Goal: Share content: Share content

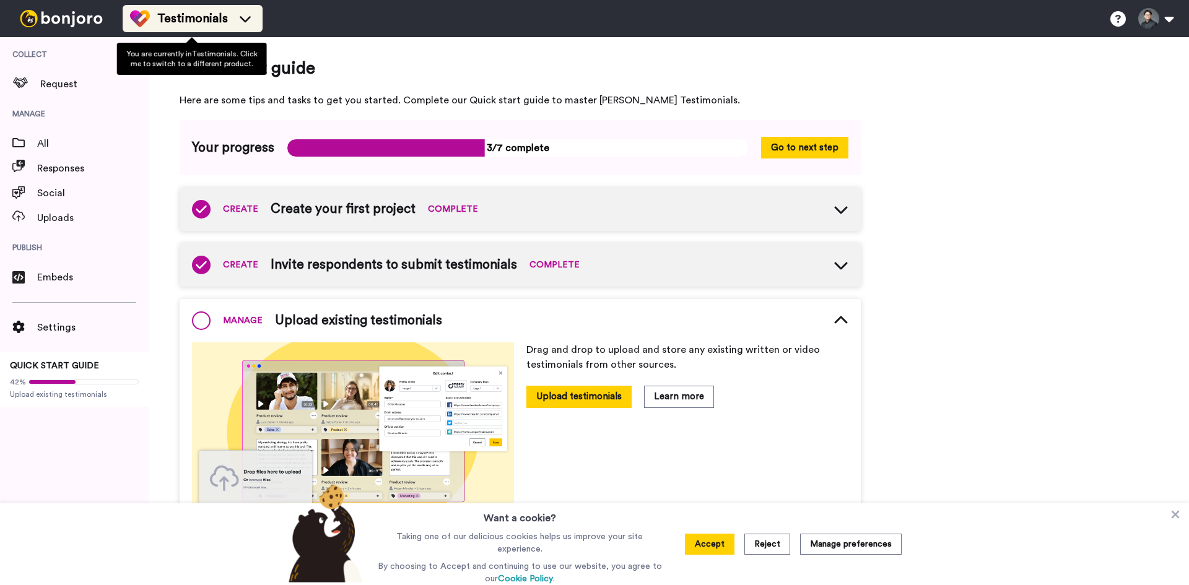
scroll to position [49, 0]
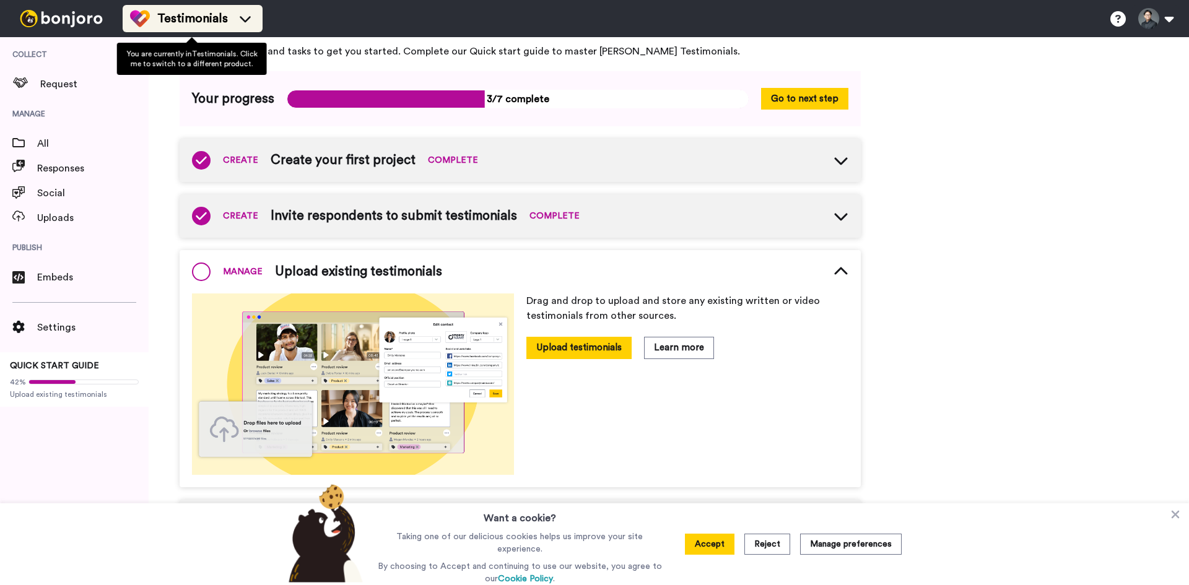
click at [195, 27] on div "Testimonials" at bounding box center [192, 19] width 125 height 20
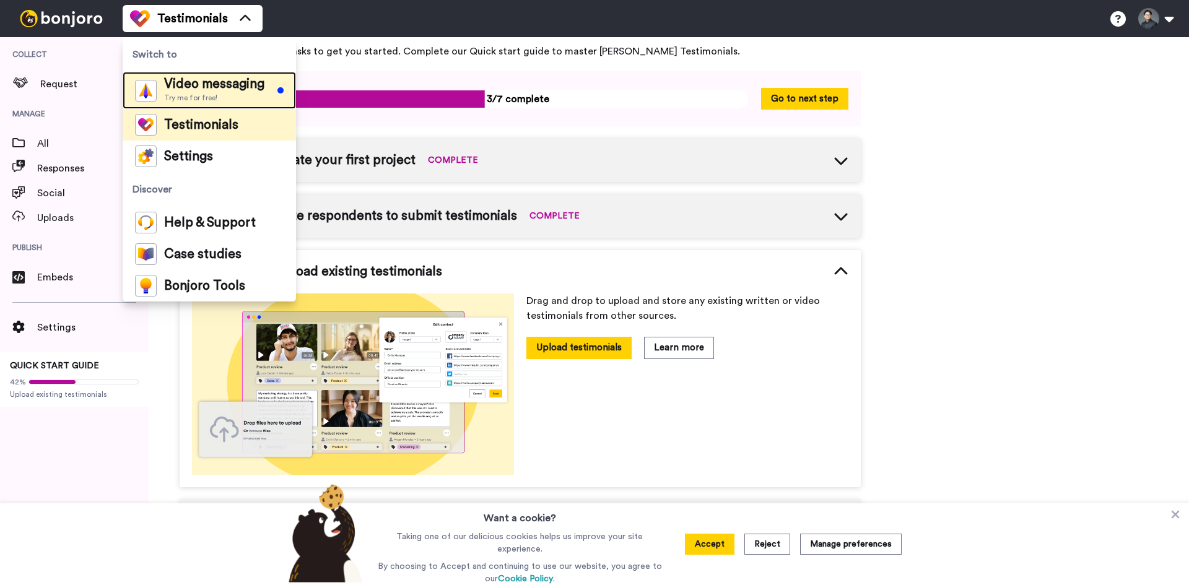
click at [180, 89] on span "Video messaging" at bounding box center [214, 84] width 100 height 12
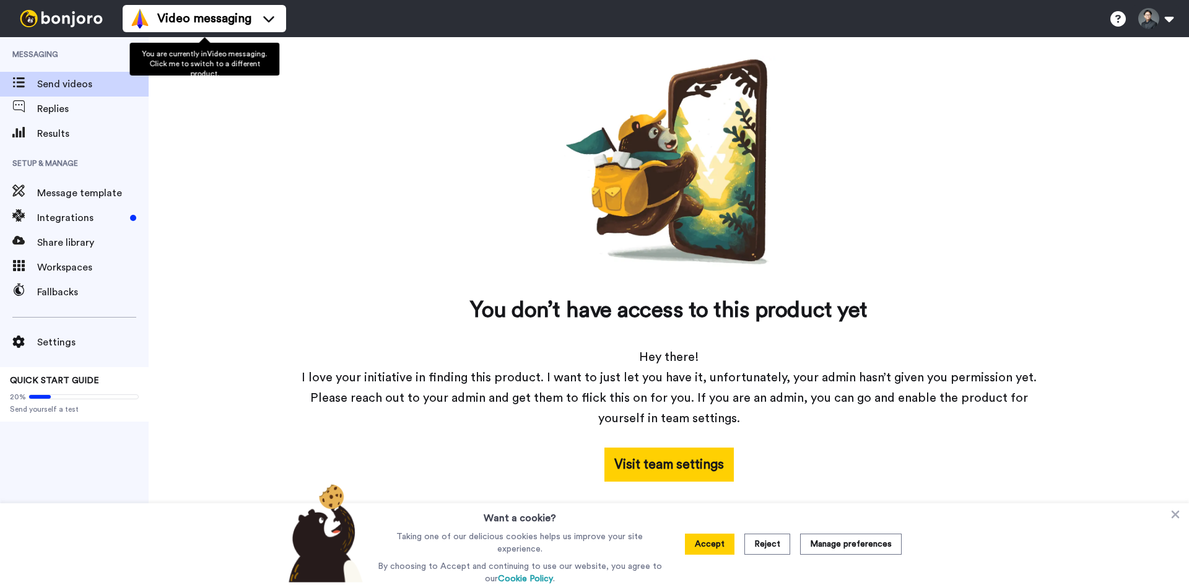
click at [233, 24] on span "Video messaging" at bounding box center [204, 18] width 94 height 17
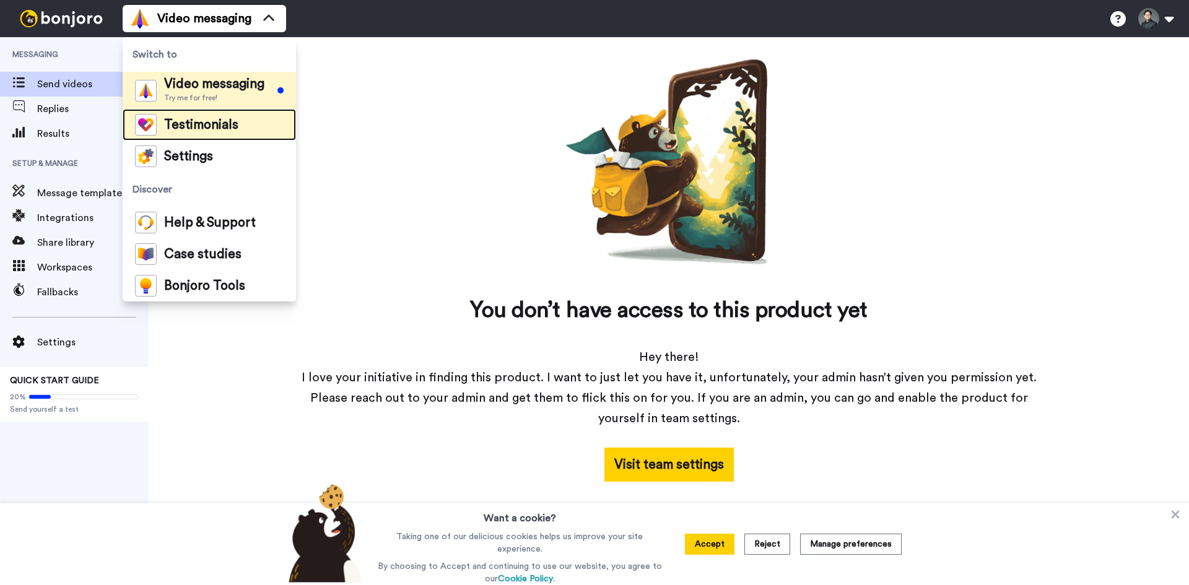
click at [244, 137] on li "Testimonials" at bounding box center [209, 125] width 173 height 32
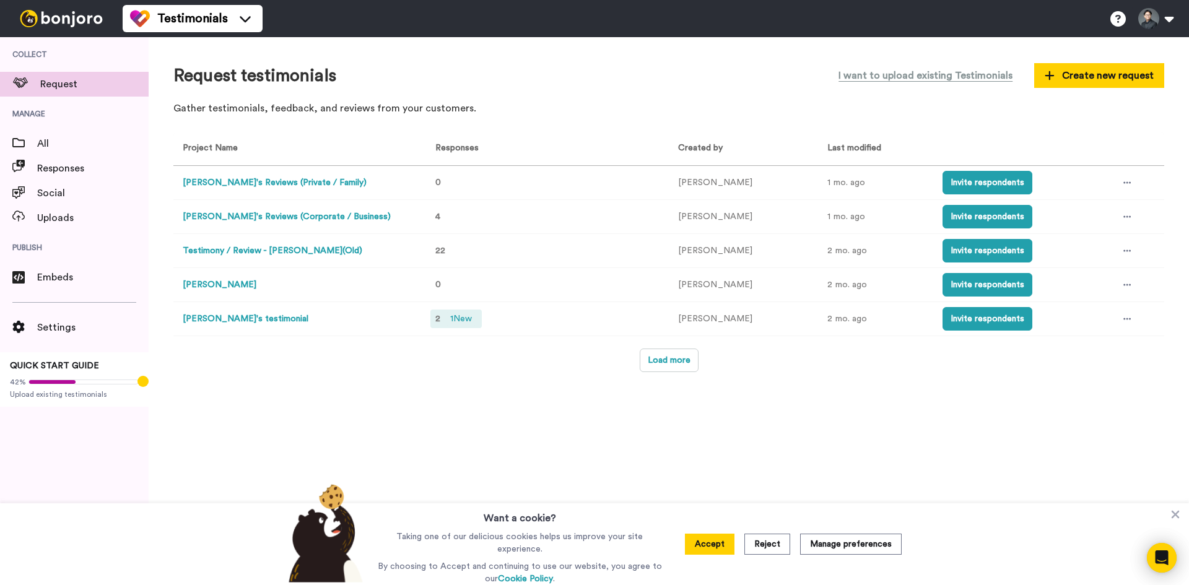
click at [456, 318] on span "1 New" at bounding box center [461, 319] width 32 height 14
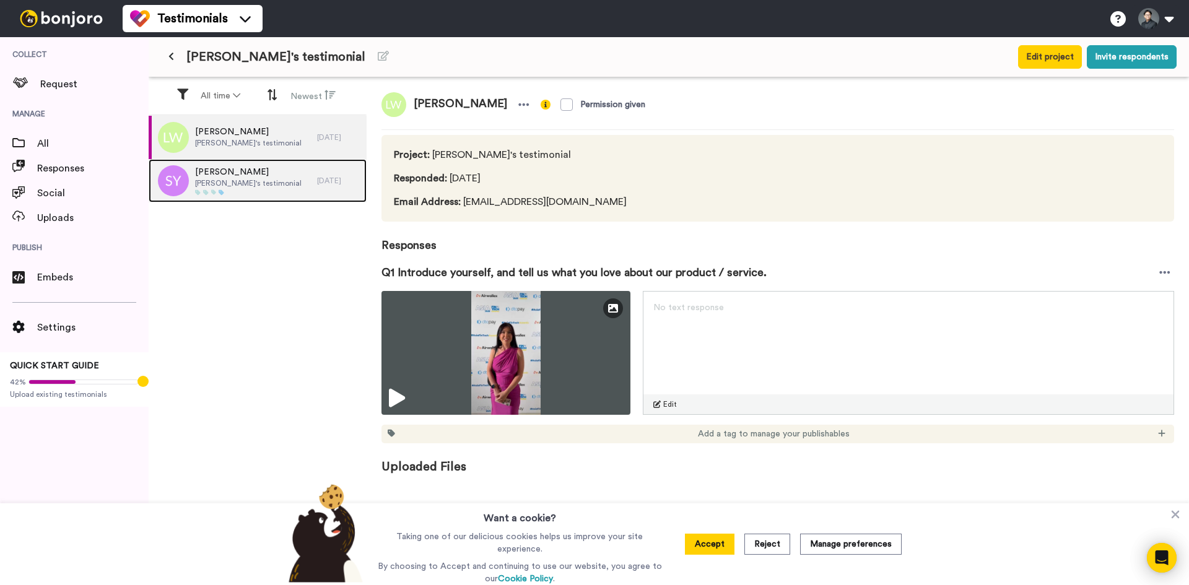
click at [291, 187] on div "[PERSON_NAME]'s testimonial" at bounding box center [233, 180] width 168 height 43
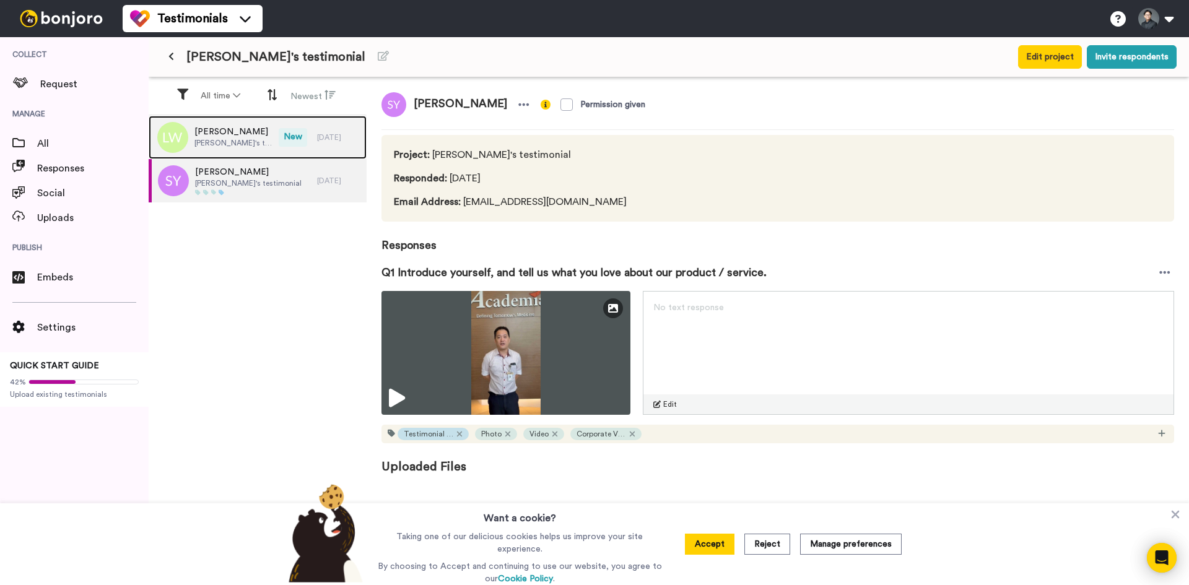
click at [242, 141] on span "[PERSON_NAME]'s testimonial" at bounding box center [233, 143] width 78 height 10
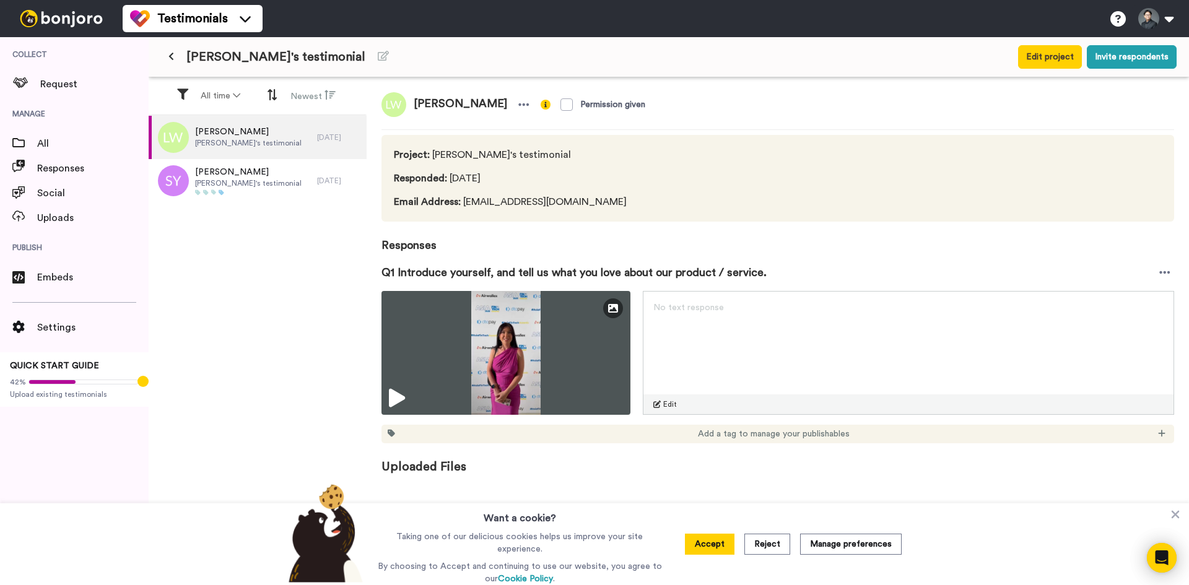
click at [259, 205] on div "Lauren Wood Ethan's testimonial 3 days ago Shi Yong Ethan's testimonial 20 days…" at bounding box center [258, 351] width 218 height 471
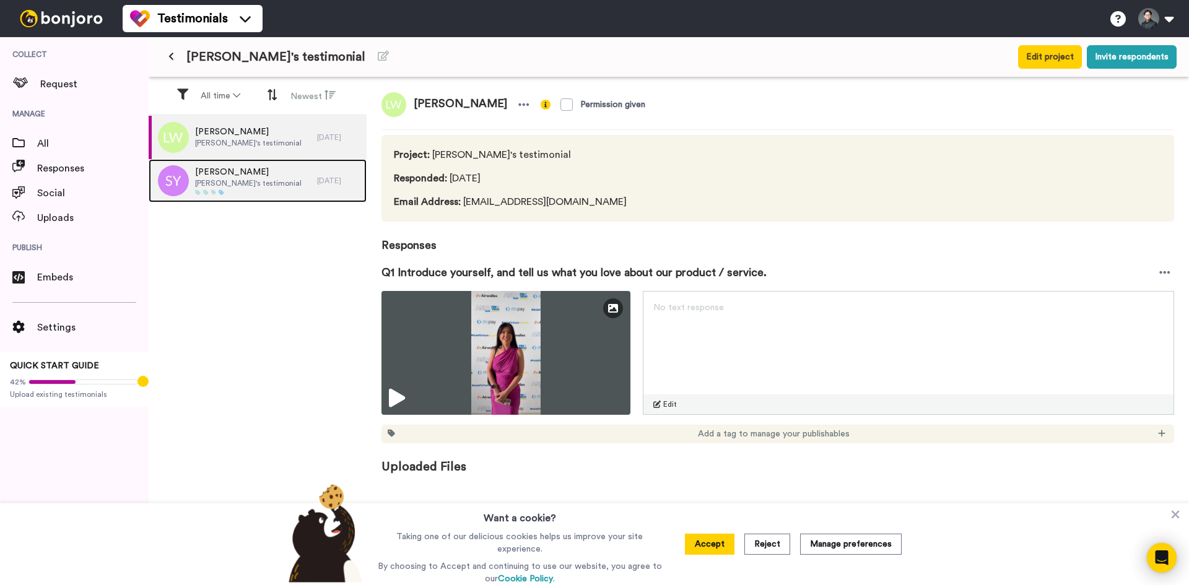
click at [266, 197] on div "Shi Yong Ethan's testimonial" at bounding box center [233, 180] width 168 height 43
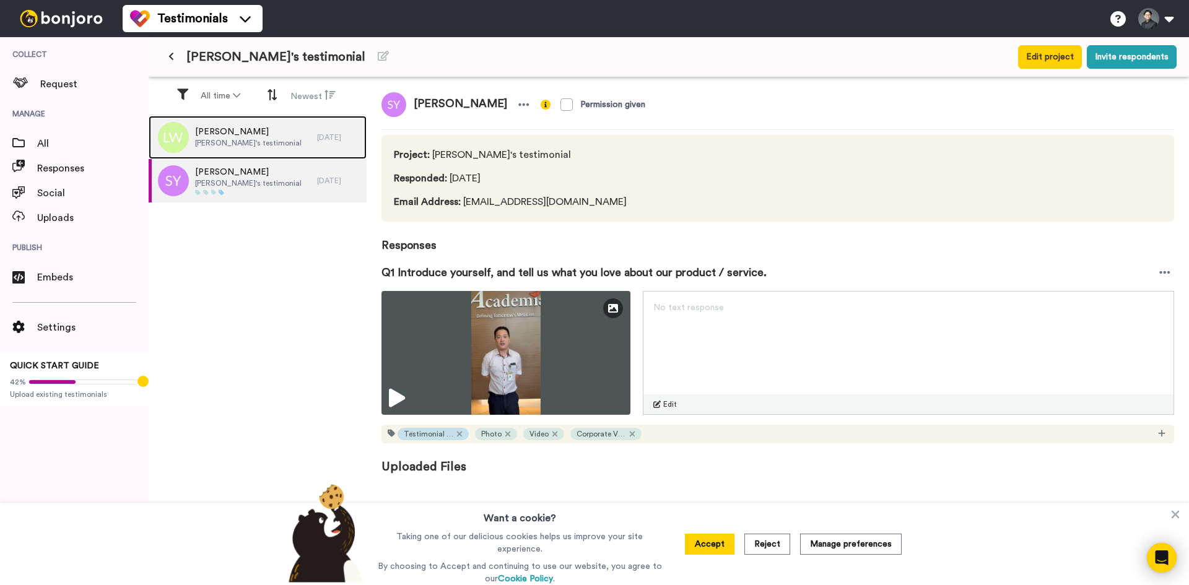
click at [271, 144] on div "Lauren Wood Ethan's testimonial" at bounding box center [233, 137] width 168 height 43
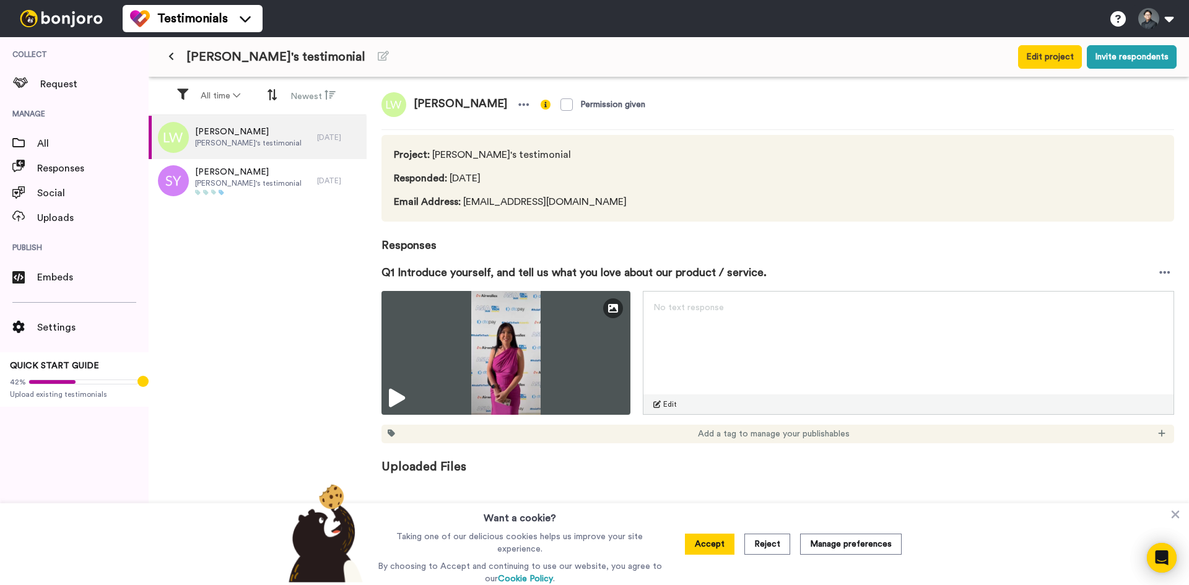
click at [686, 429] on div "Add a tag to manage your publishables" at bounding box center [777, 434] width 793 height 19
click at [710, 441] on div "Add a tag to manage your publishables" at bounding box center [777, 434] width 793 height 19
click at [711, 437] on span "Add a tag to manage your publishables" at bounding box center [774, 434] width 152 height 12
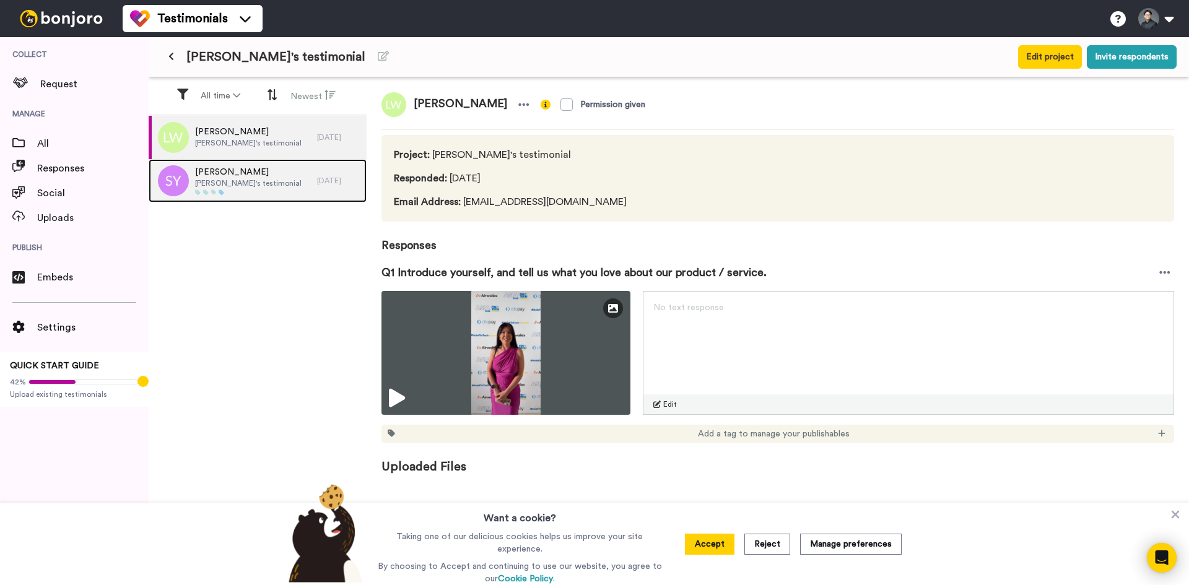
click at [238, 193] on div at bounding box center [248, 192] width 106 height 6
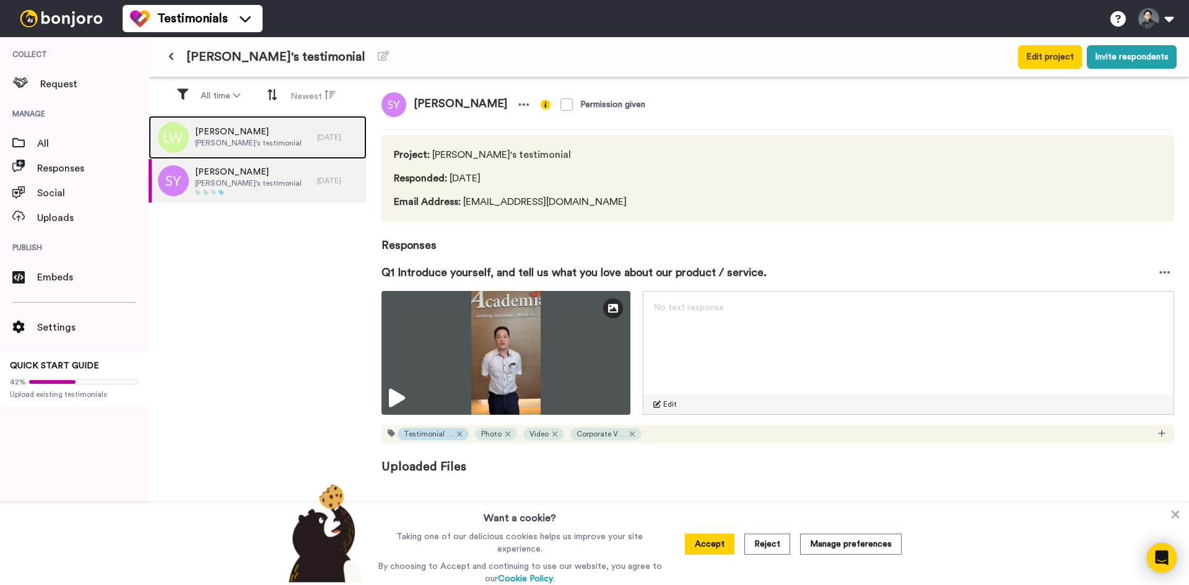
click at [271, 120] on div "Lauren Wood Ethan's testimonial" at bounding box center [233, 137] width 168 height 43
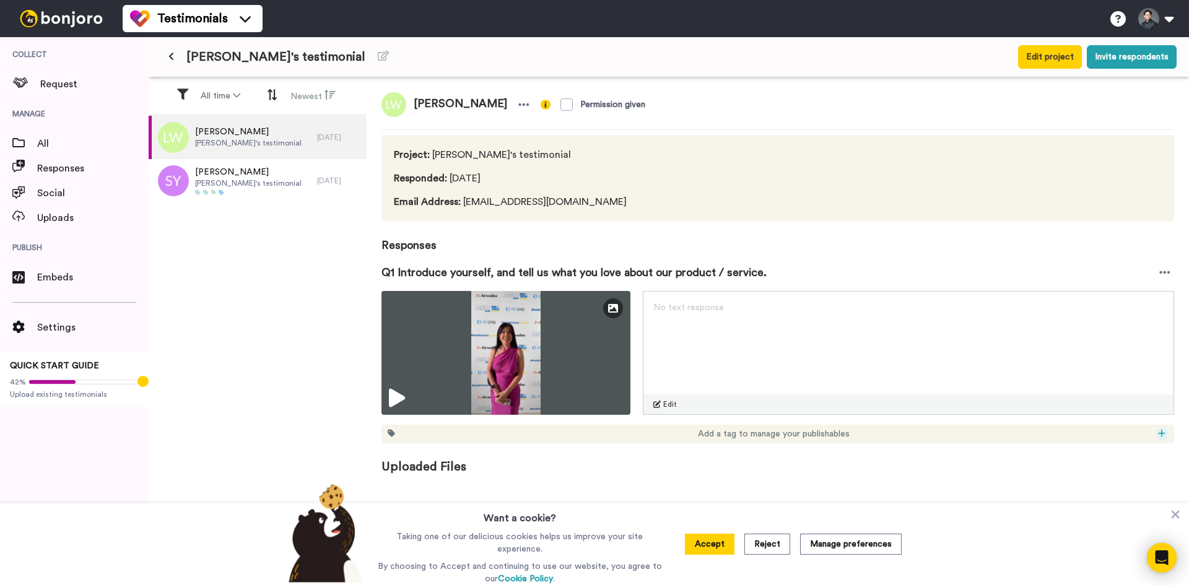
click at [1163, 437] on icon at bounding box center [1161, 433] width 7 height 9
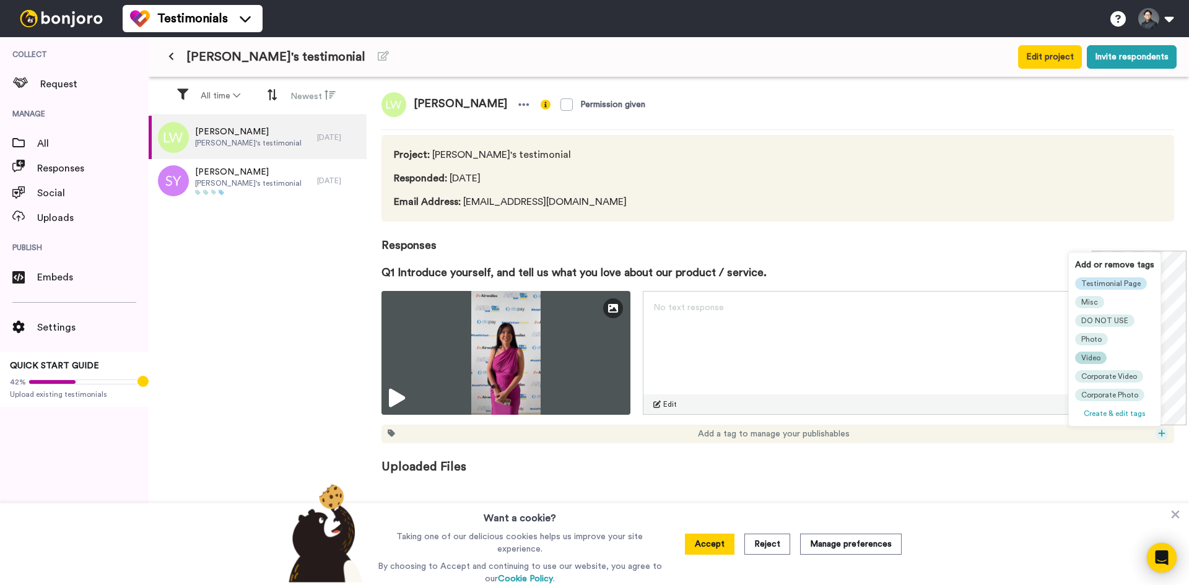
click at [1096, 357] on span "Video" at bounding box center [1090, 358] width 19 height 10
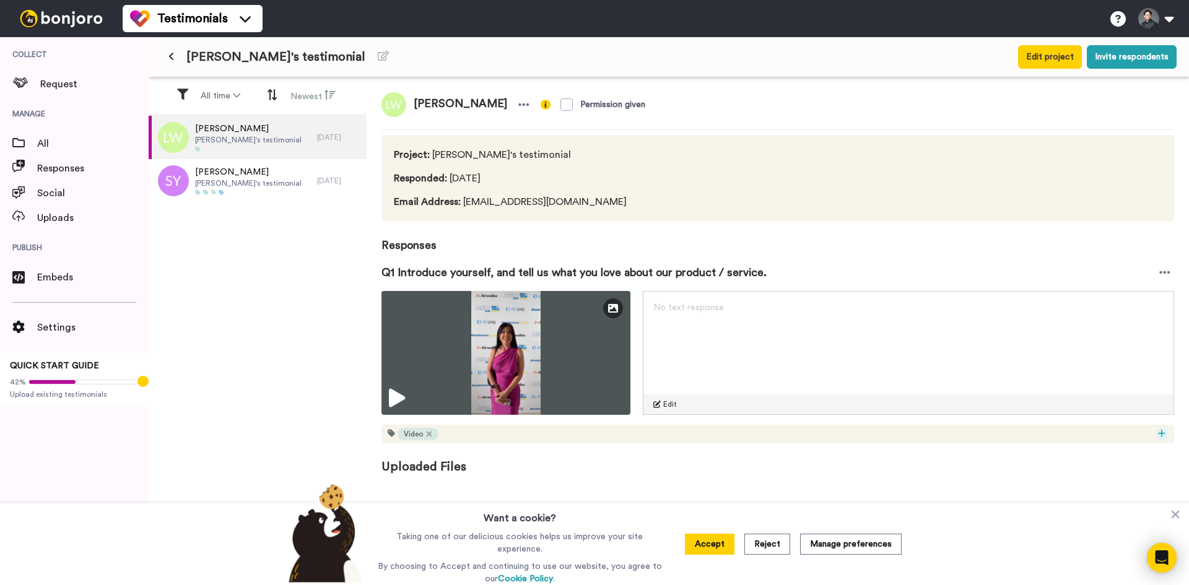
click at [1158, 437] on icon at bounding box center [1161, 433] width 7 height 9
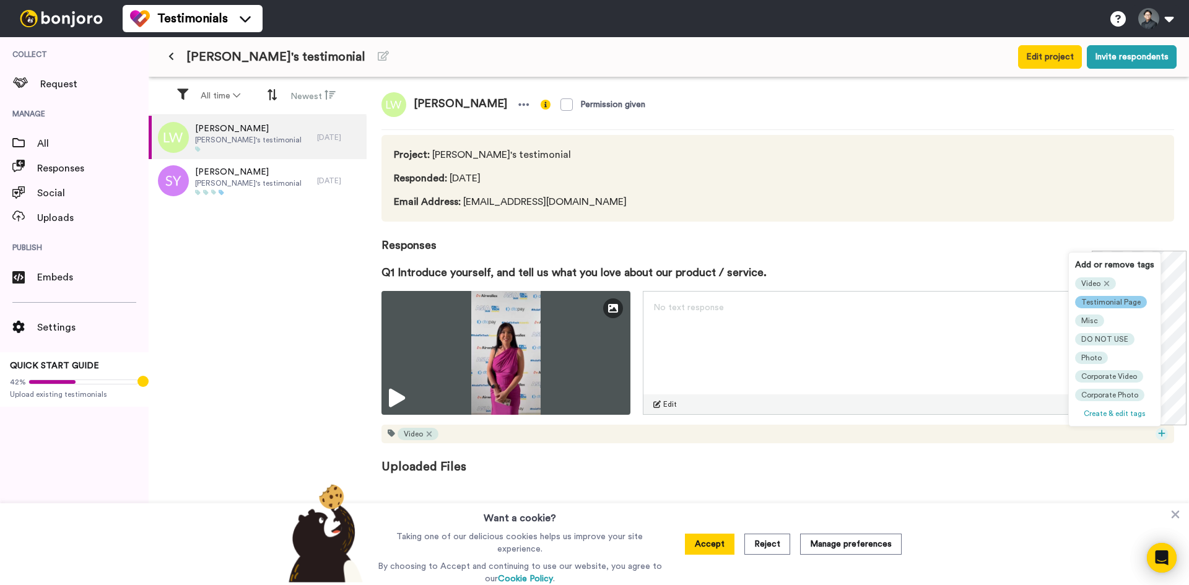
click at [1095, 301] on span "Testimonial Page" at bounding box center [1110, 302] width 59 height 10
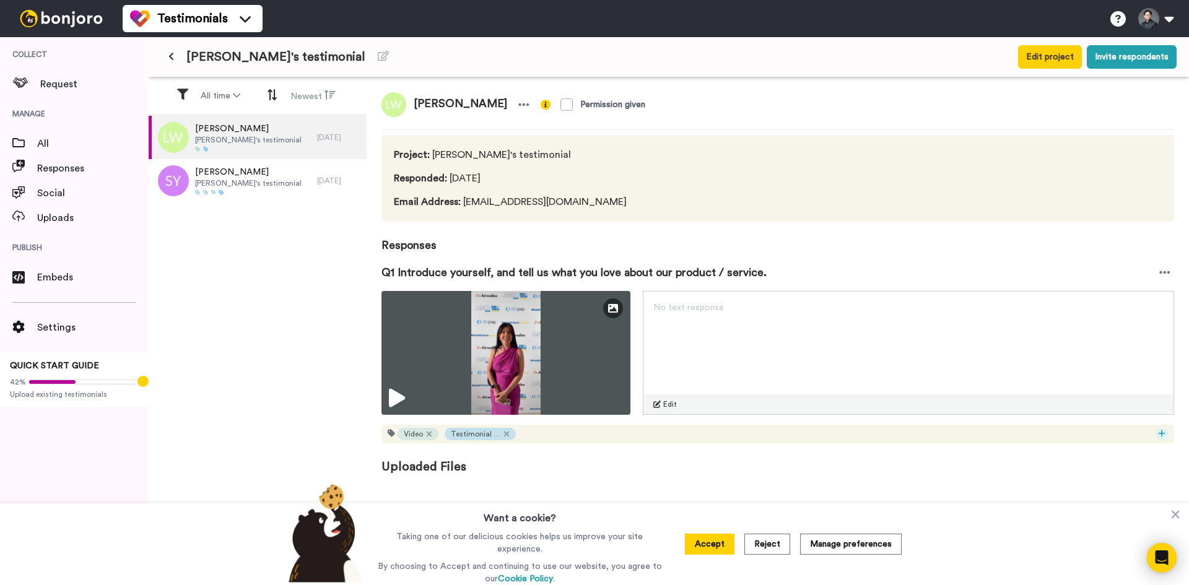
click at [1164, 433] on icon at bounding box center [1161, 433] width 7 height 7
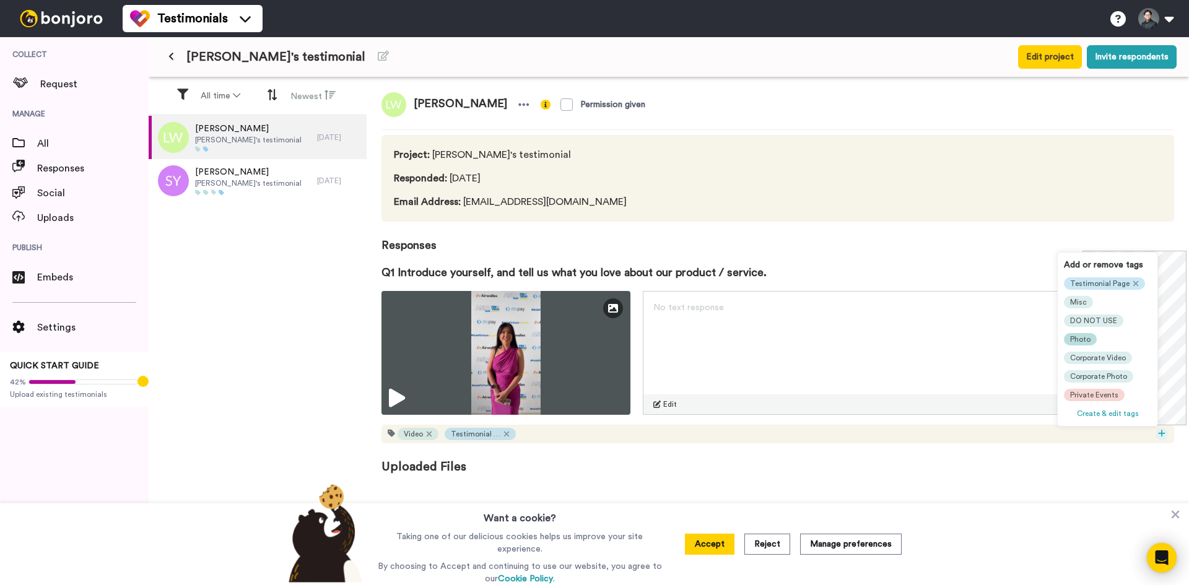
scroll to position [25, 0]
click at [1070, 335] on span "Photo" at bounding box center [1080, 339] width 20 height 10
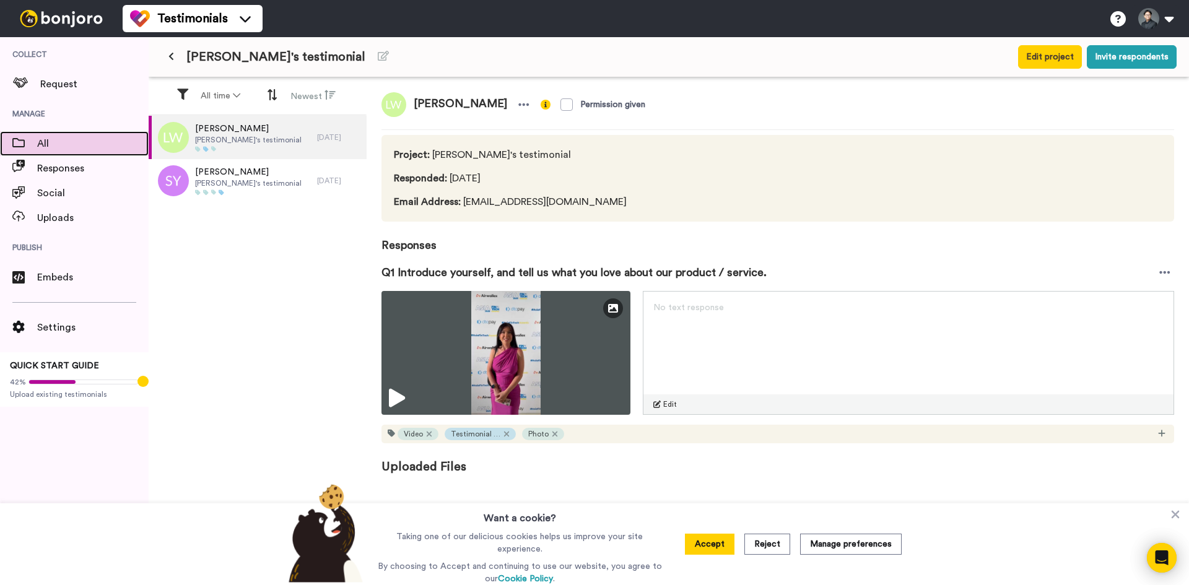
click at [50, 146] on span "All" at bounding box center [92, 143] width 111 height 15
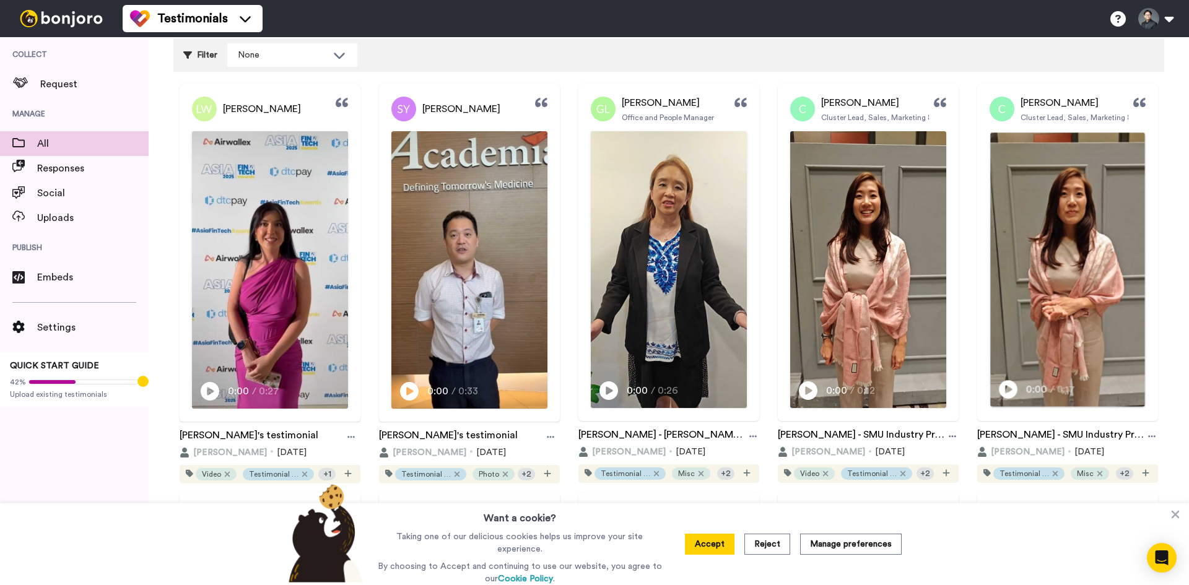
scroll to position [124, 0]
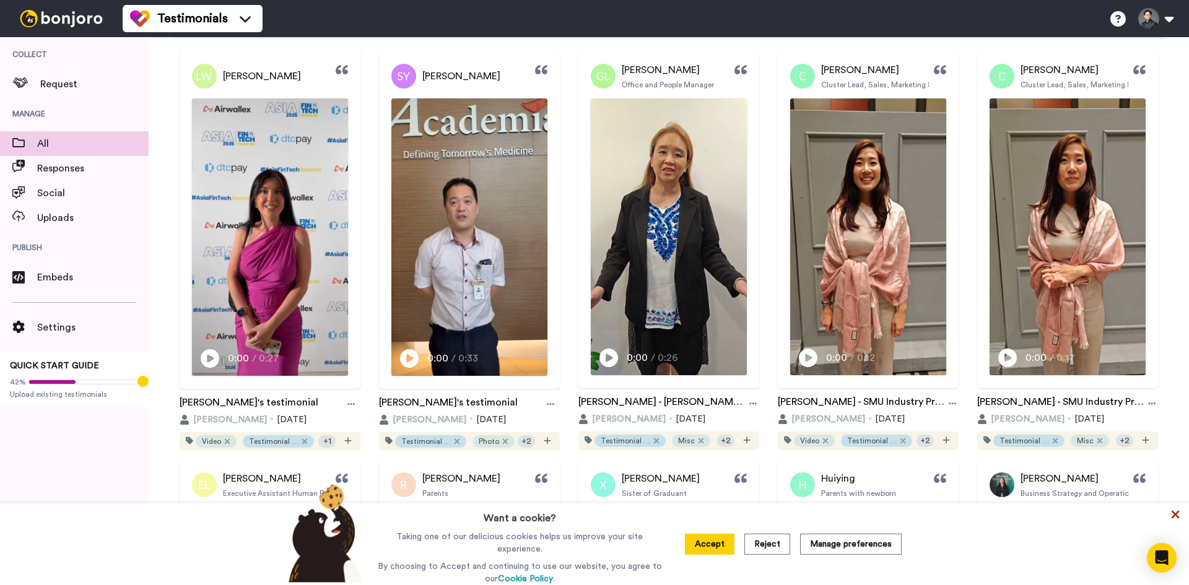
click at [1172, 521] on icon at bounding box center [1175, 514] width 12 height 12
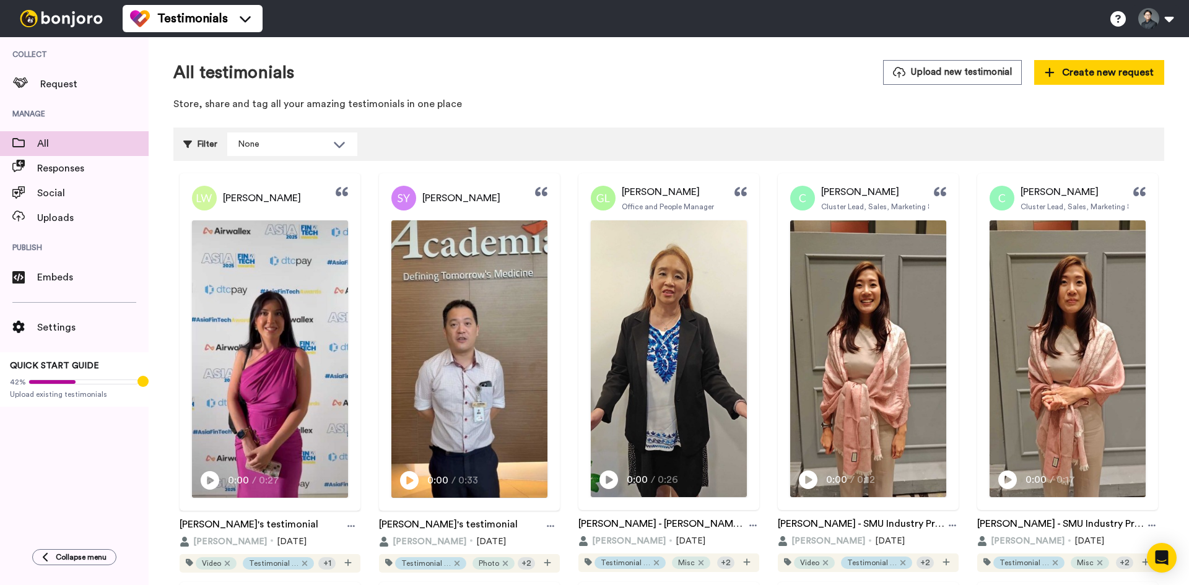
scroll to position [0, 0]
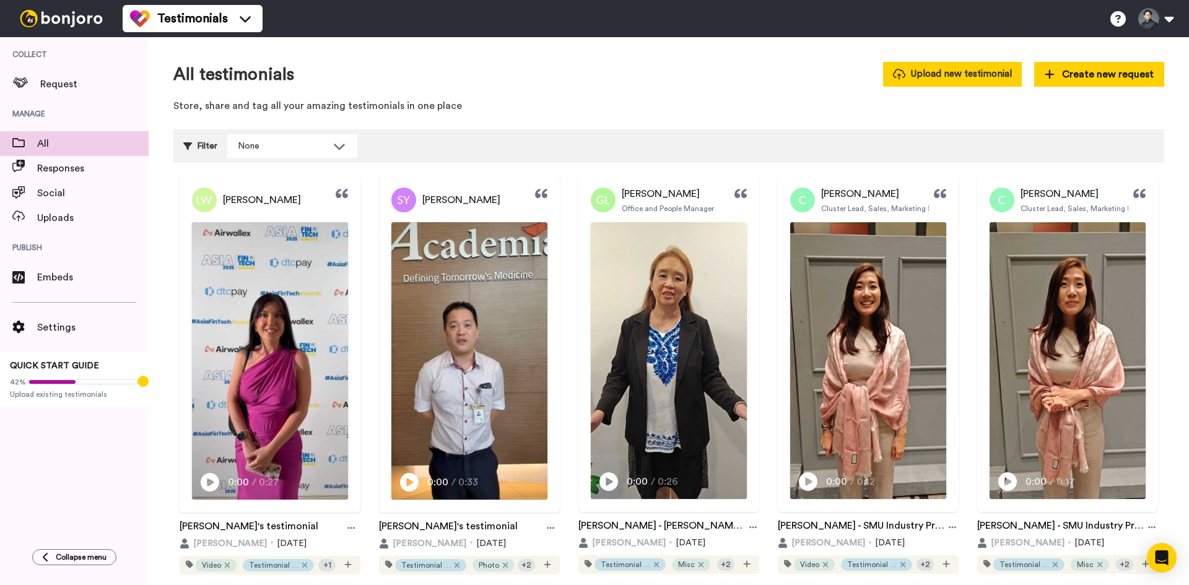
click at [980, 86] on button "Upload new testimonial" at bounding box center [952, 74] width 139 height 24
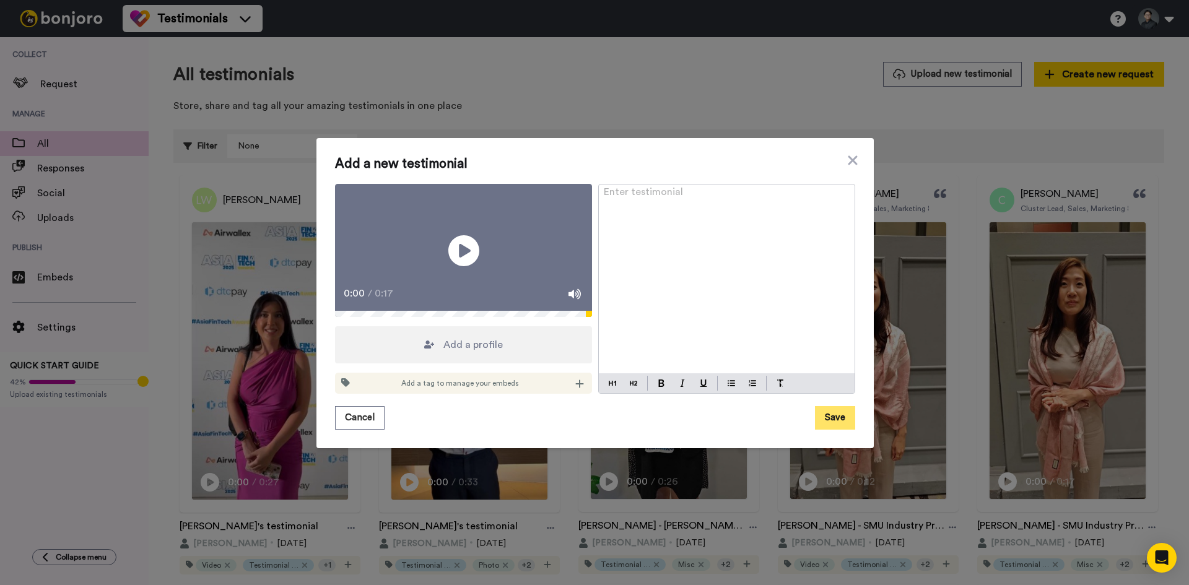
click at [840, 430] on button "Save" at bounding box center [835, 418] width 40 height 24
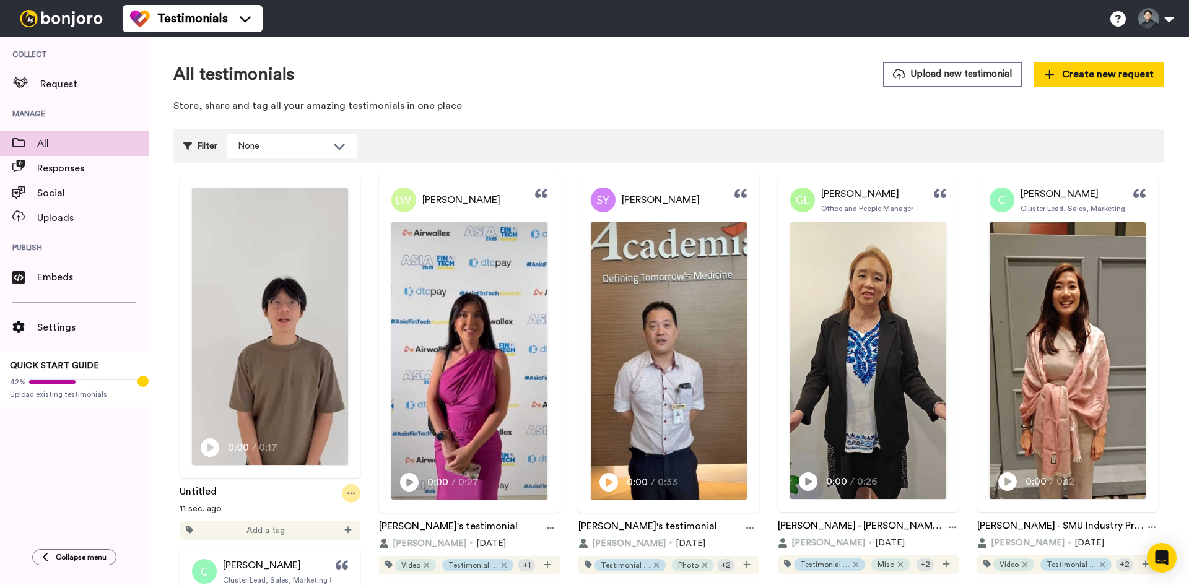
click at [354, 489] on div at bounding box center [351, 493] width 19 height 19
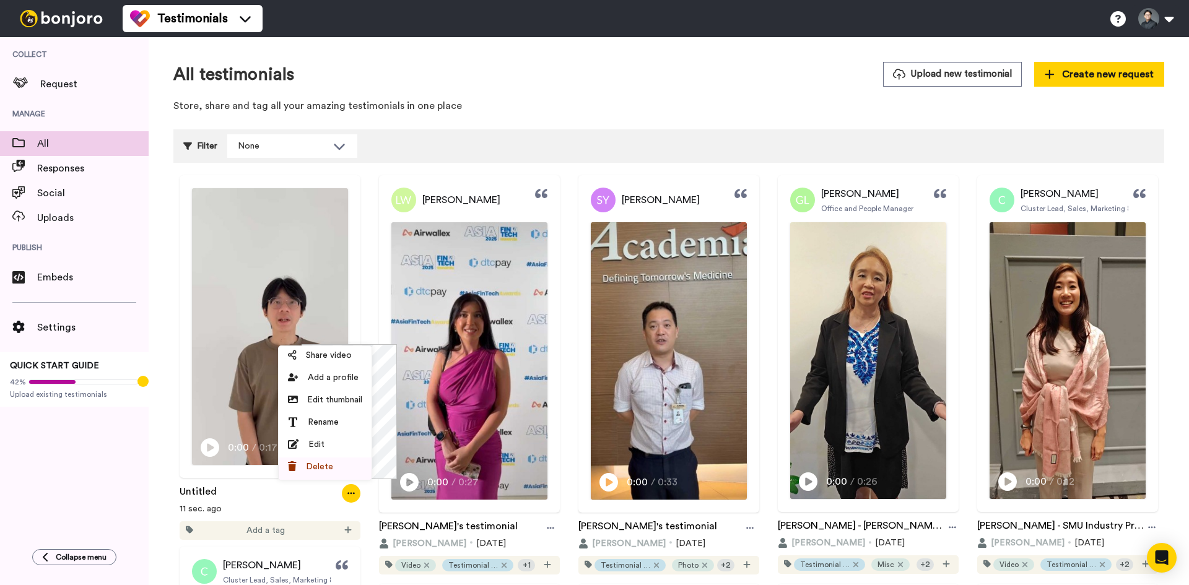
click at [349, 465] on div "Delete" at bounding box center [325, 467] width 74 height 12
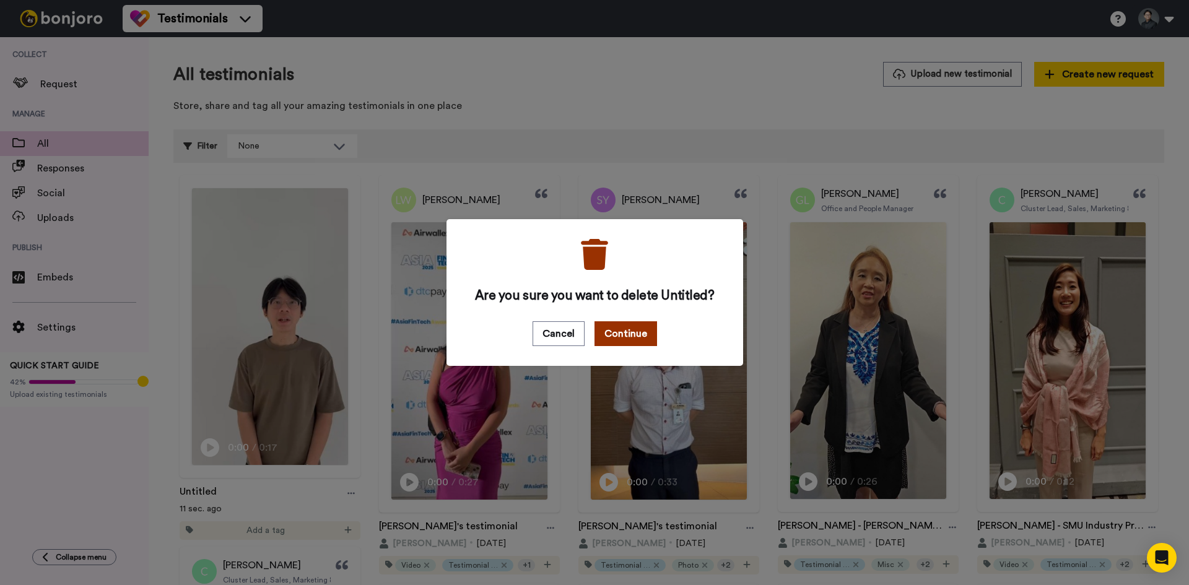
click at [606, 332] on button "Continue" at bounding box center [625, 333] width 63 height 25
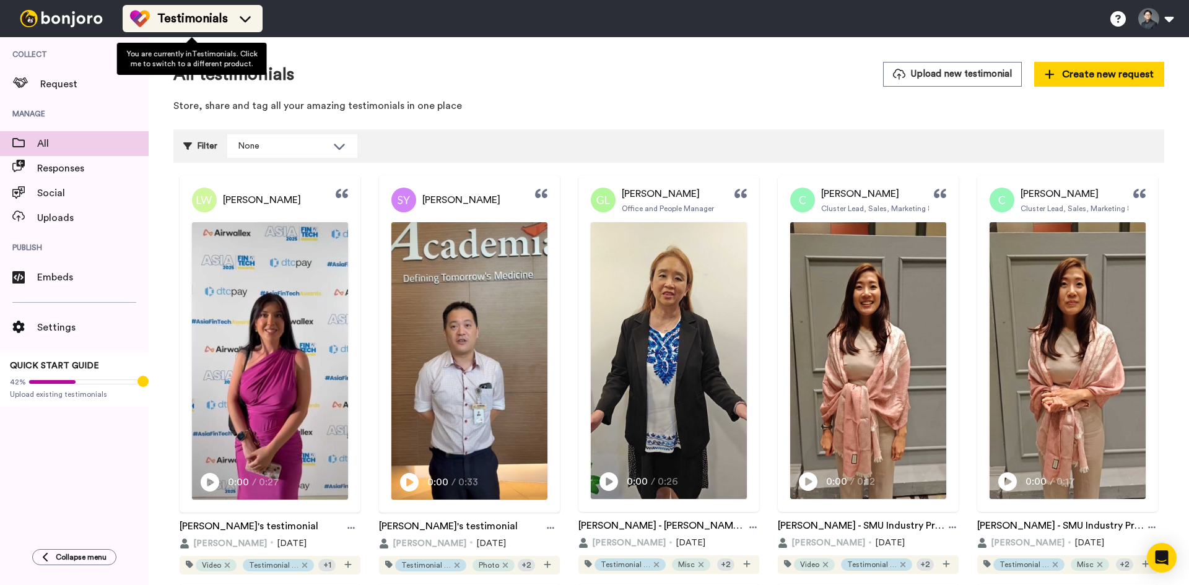
click at [219, 23] on span "Testimonials" at bounding box center [192, 18] width 71 height 17
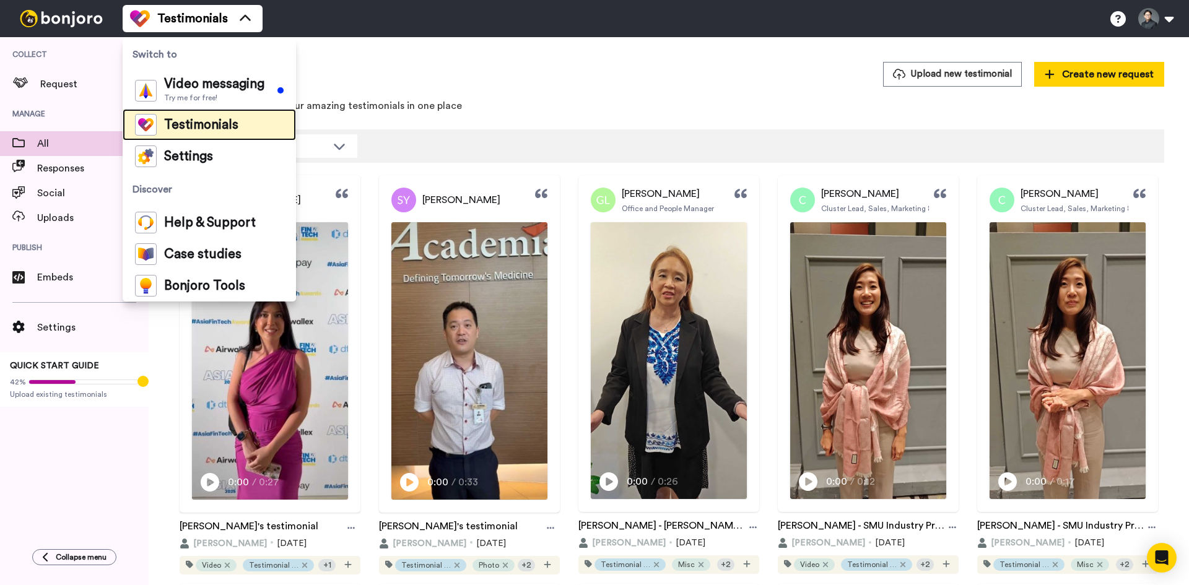
click at [206, 133] on div "Testimonials" at bounding box center [186, 125] width 103 height 22
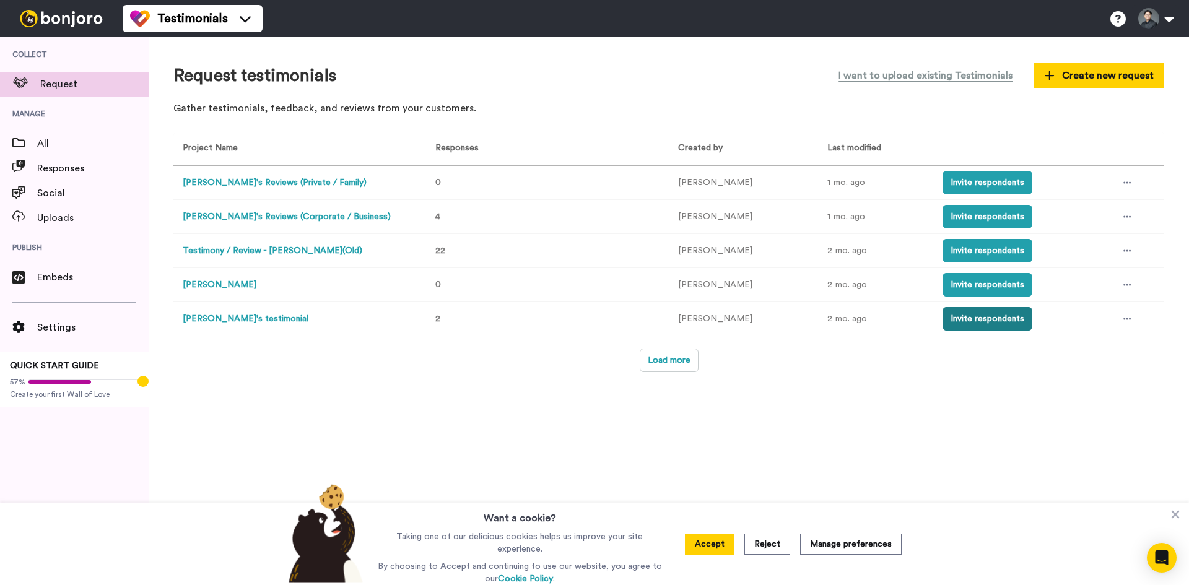
click at [945, 319] on button "Invite respondents" at bounding box center [987, 319] width 90 height 24
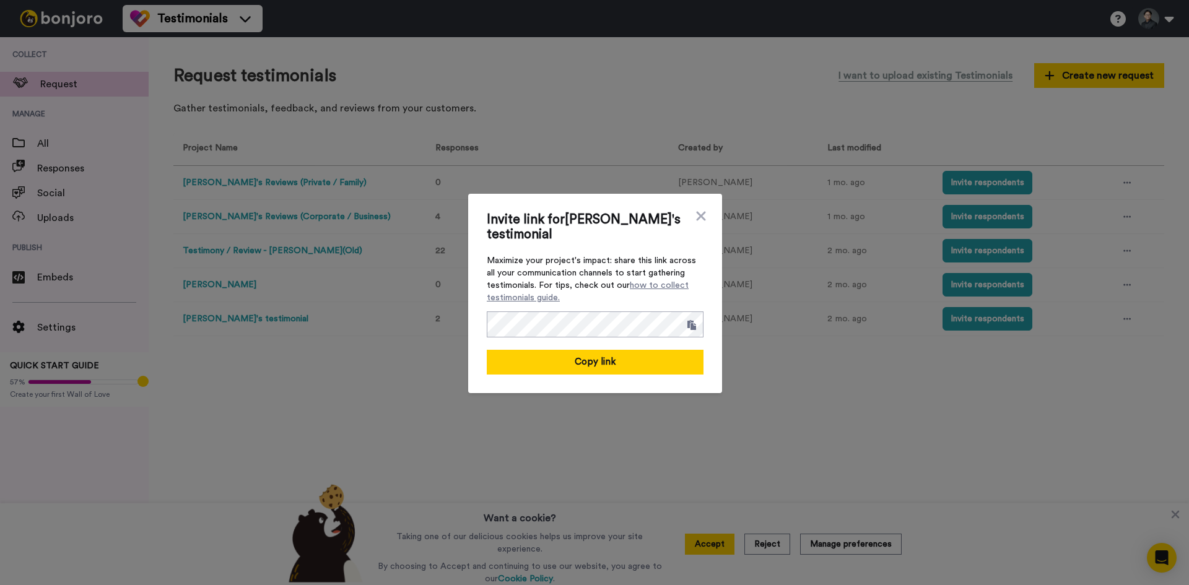
click at [638, 468] on div "Invite link for [PERSON_NAME]'s testimonial Maximize your project's impact: sha…" at bounding box center [594, 292] width 1189 height 585
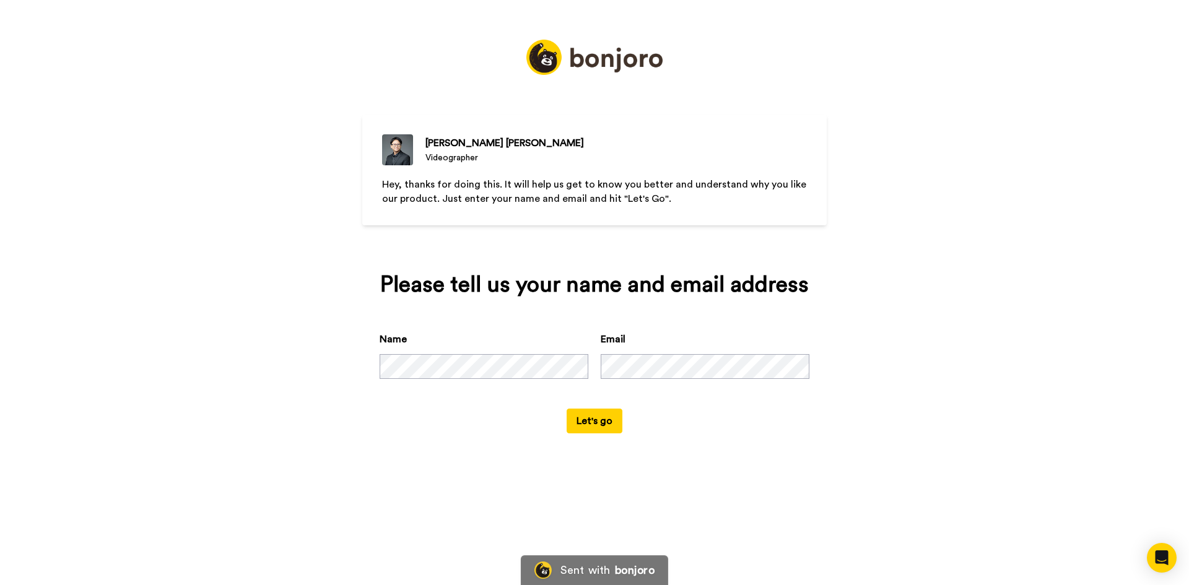
click at [609, 424] on button "Let's go" at bounding box center [595, 421] width 56 height 25
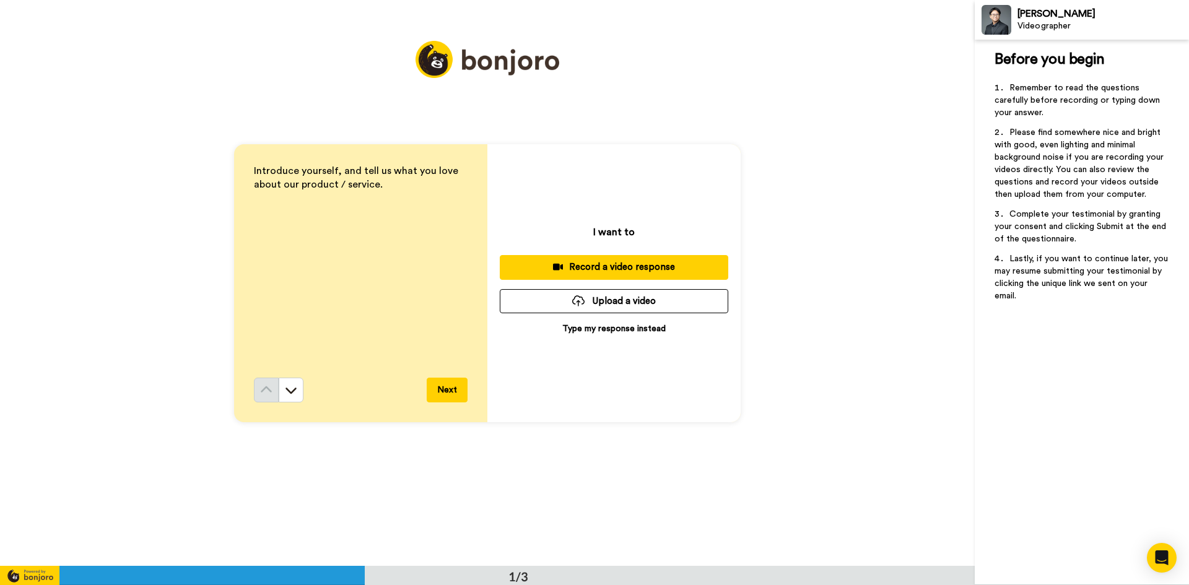
click at [628, 301] on button "Upload a video" at bounding box center [614, 301] width 228 height 24
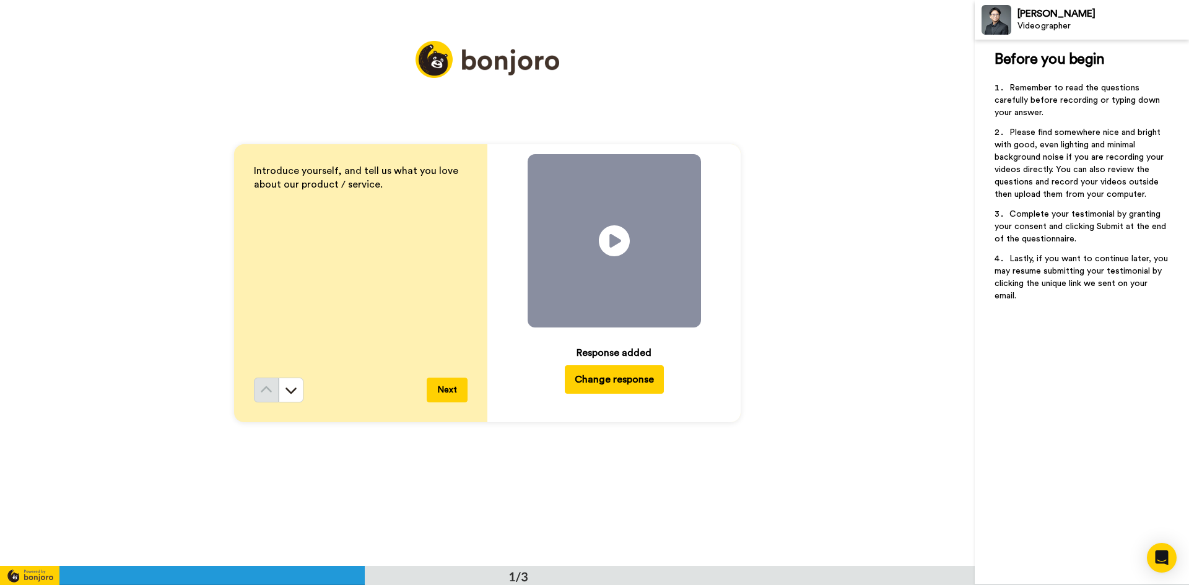
click at [438, 394] on button "Next" at bounding box center [447, 390] width 41 height 25
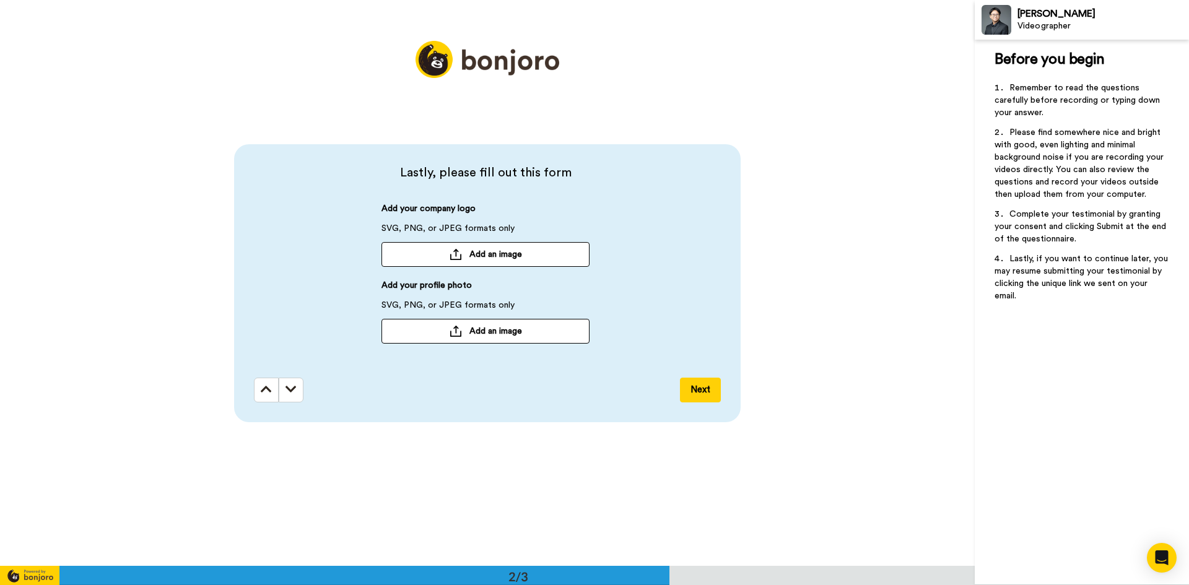
scroll to position [567, 0]
click at [510, 257] on span "Add an image" at bounding box center [495, 254] width 53 height 12
click at [698, 386] on button "Next" at bounding box center [700, 389] width 41 height 25
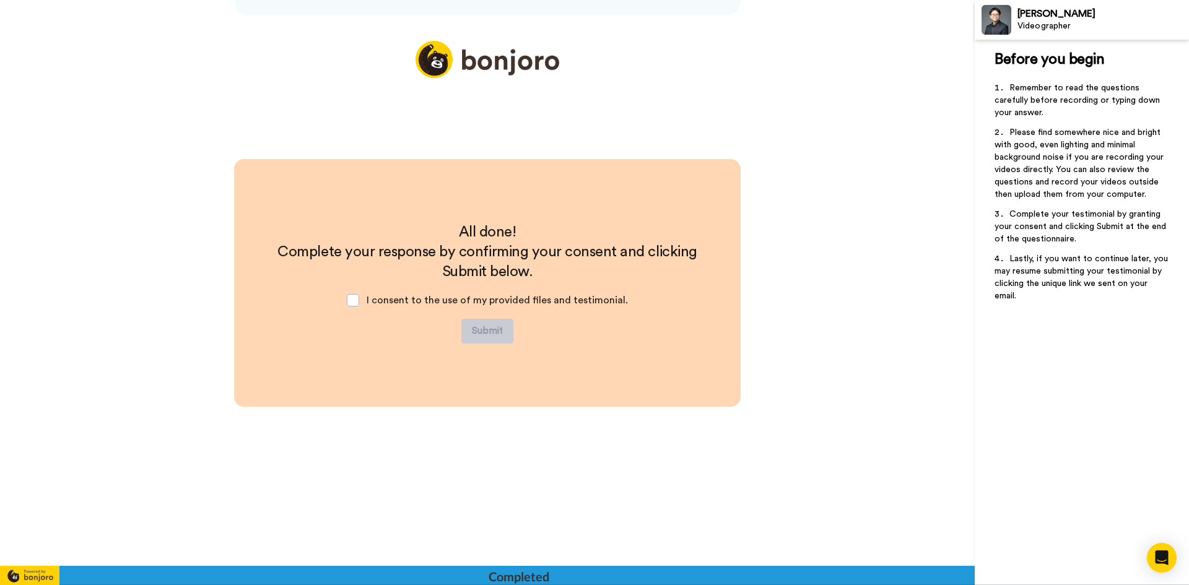
scroll to position [973, 0]
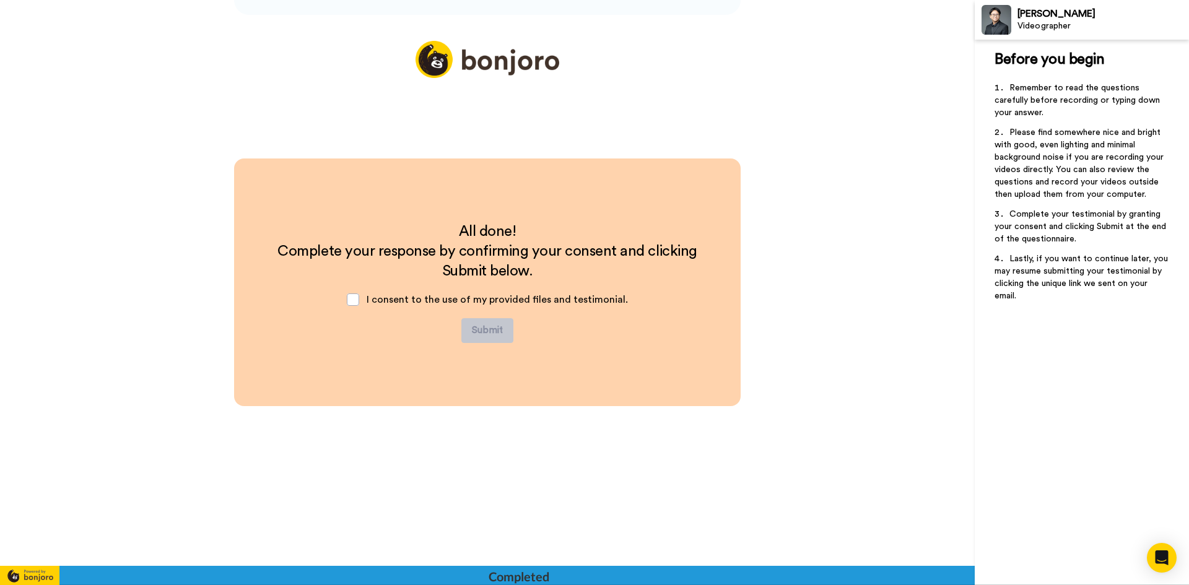
click at [539, 289] on div "I consent to the use of my provided files and testimonial." at bounding box center [487, 299] width 301 height 37
click at [356, 302] on span at bounding box center [353, 299] width 12 height 12
click at [485, 331] on button "Submit" at bounding box center [487, 330] width 52 height 25
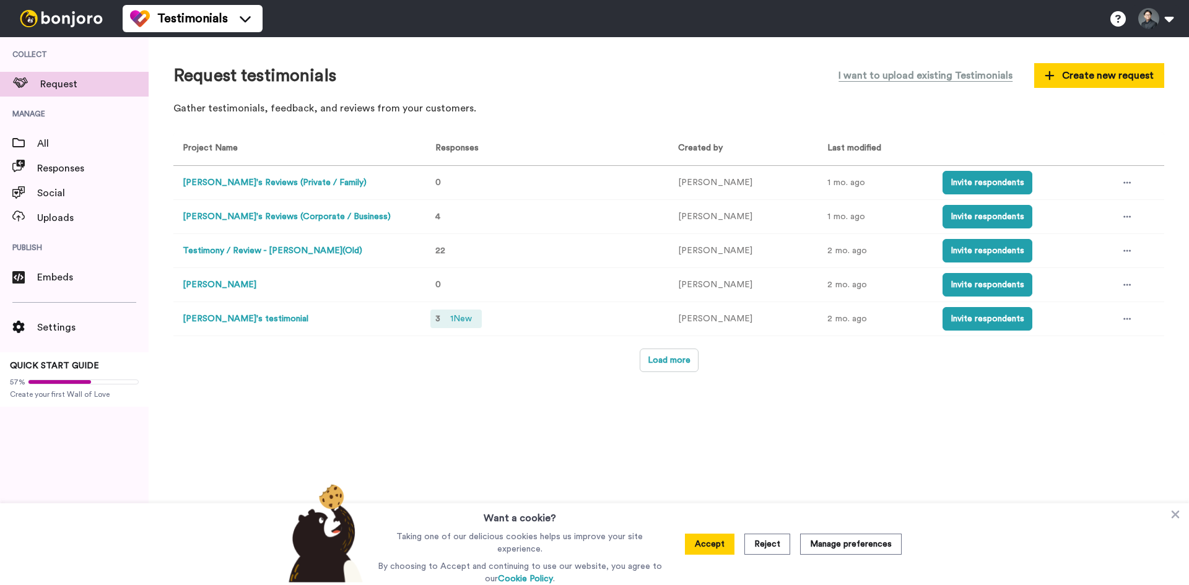
click at [468, 316] on span "1 New" at bounding box center [461, 319] width 32 height 14
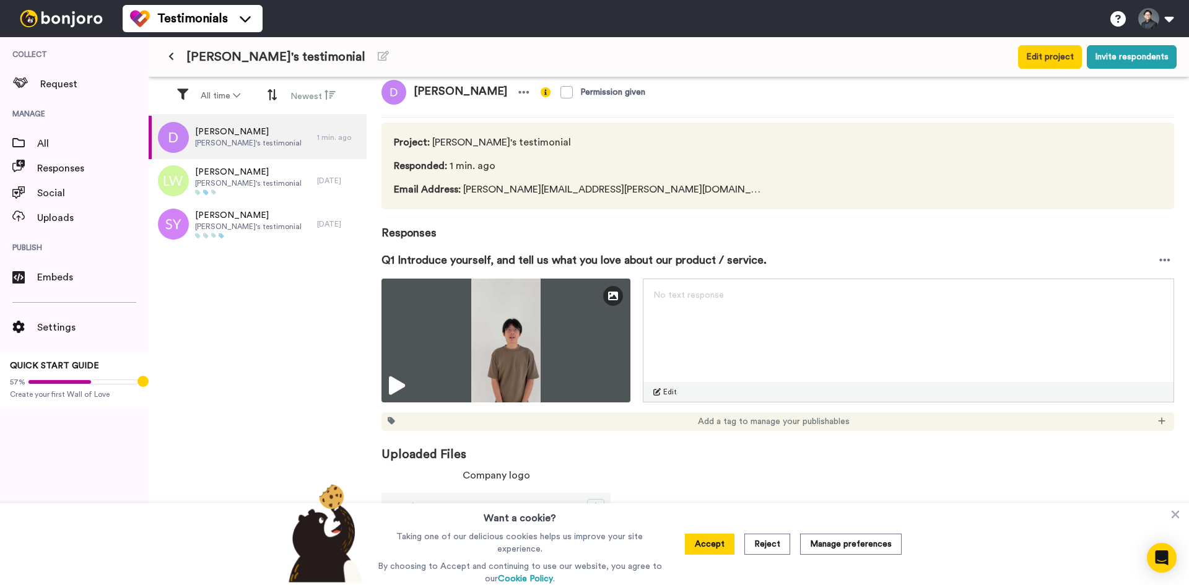
scroll to position [30, 0]
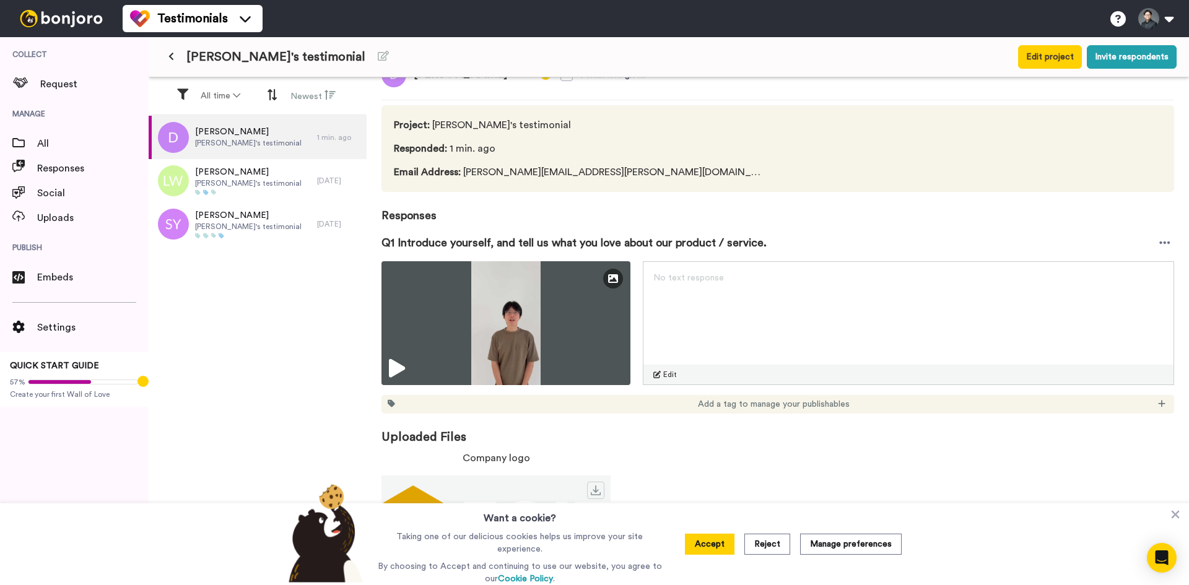
click at [1177, 519] on icon at bounding box center [1175, 515] width 8 height 8
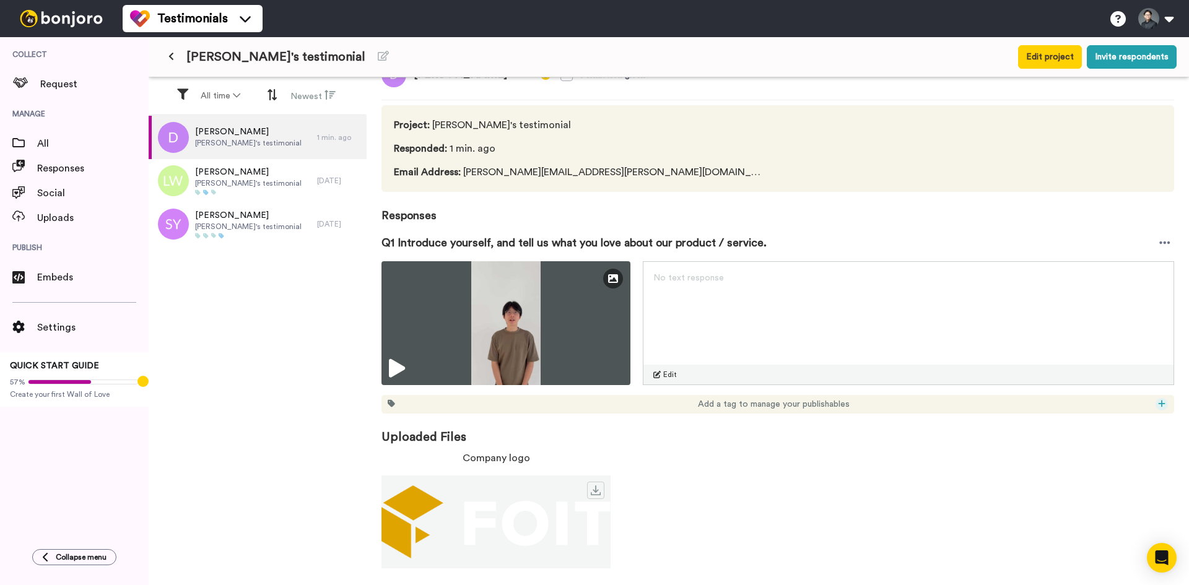
click at [1158, 402] on icon at bounding box center [1161, 403] width 7 height 9
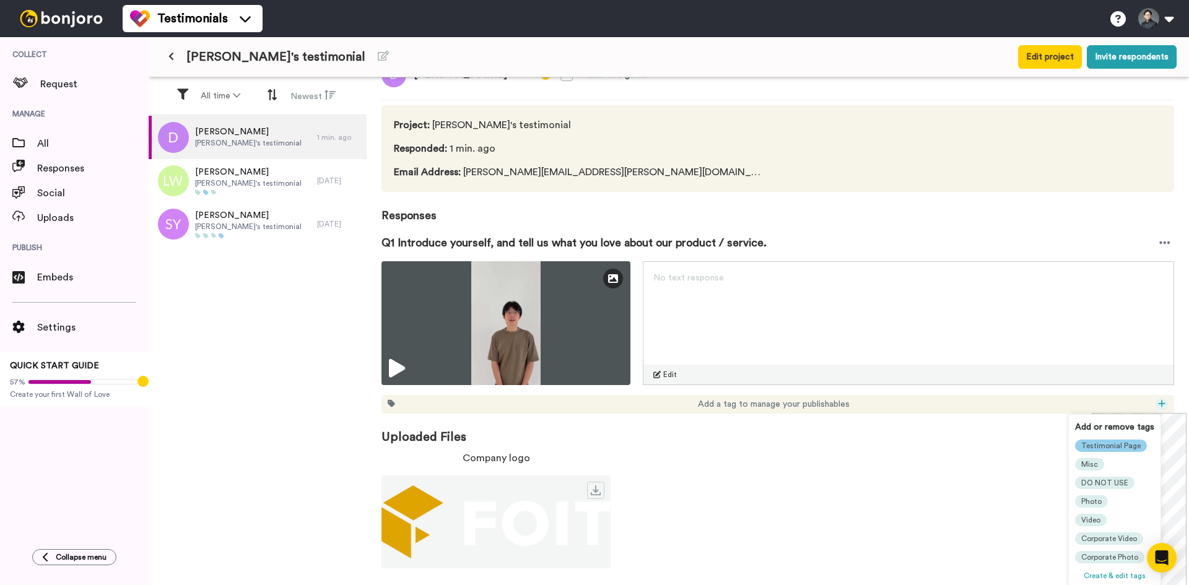
click at [1119, 446] on span "Testimonial Page" at bounding box center [1110, 446] width 59 height 10
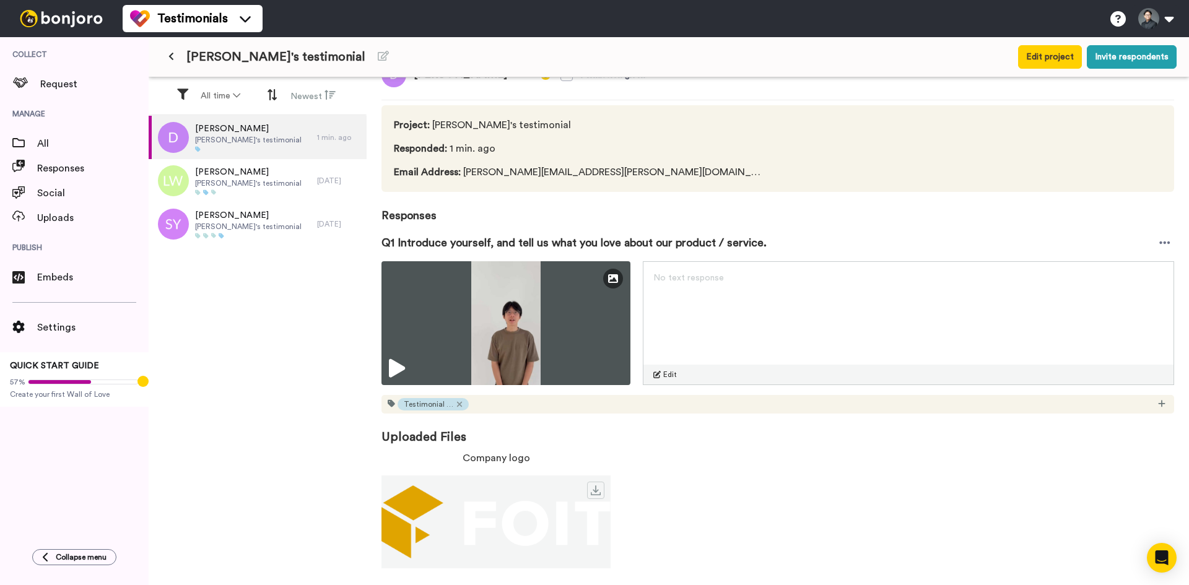
click at [1153, 412] on div "Testimonial Page" at bounding box center [777, 404] width 793 height 19
click at [1158, 404] on icon at bounding box center [1161, 403] width 7 height 7
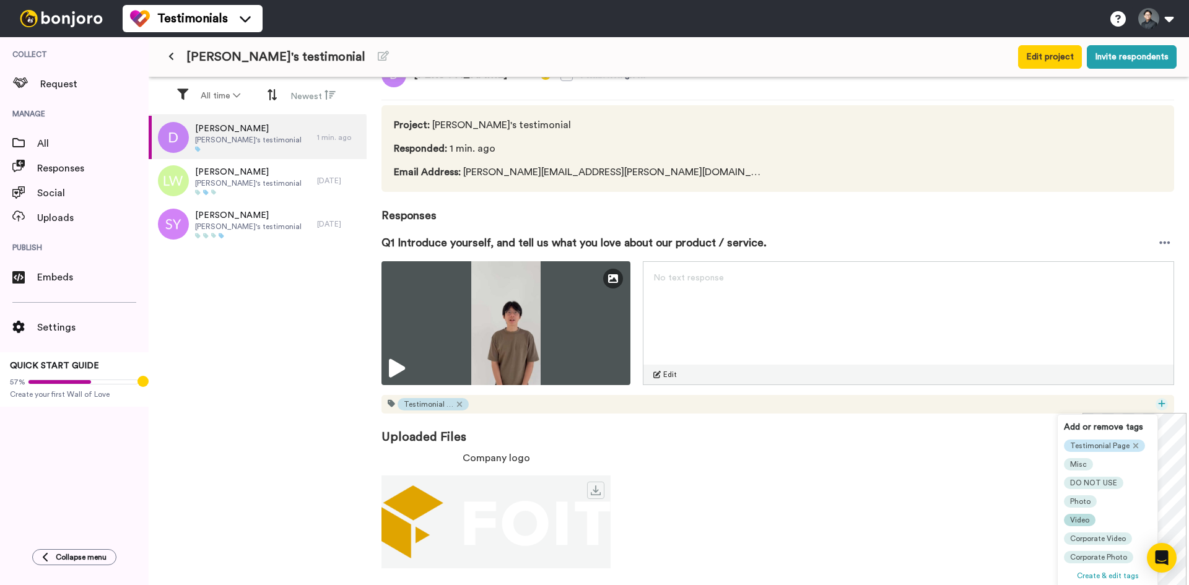
click at [1089, 518] on div "Video" at bounding box center [1080, 520] width 32 height 12
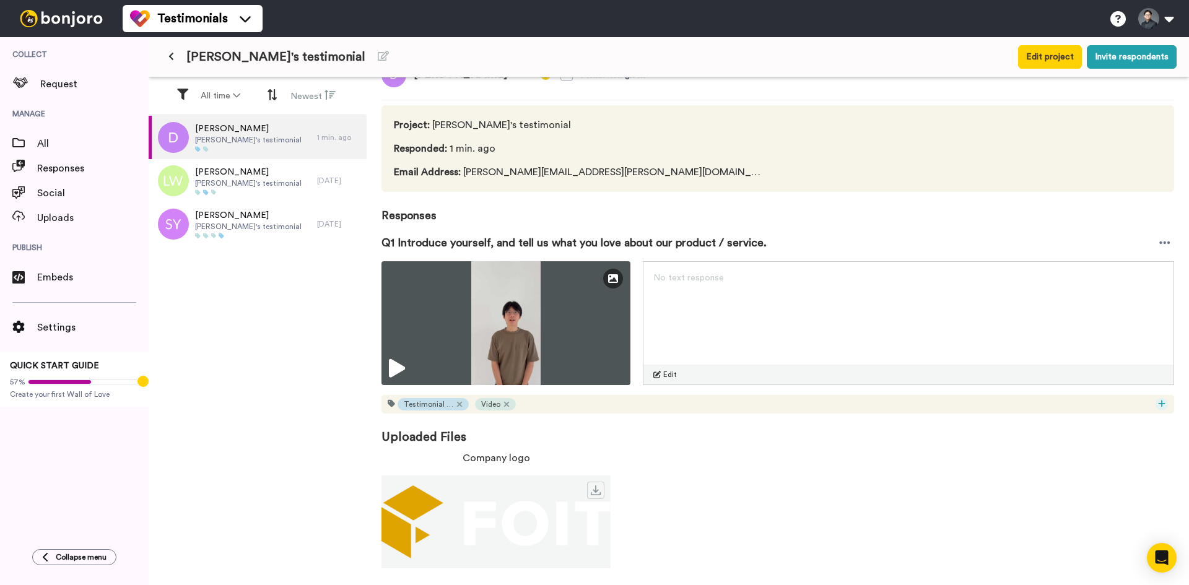
click at [1158, 407] on icon at bounding box center [1161, 403] width 7 height 9
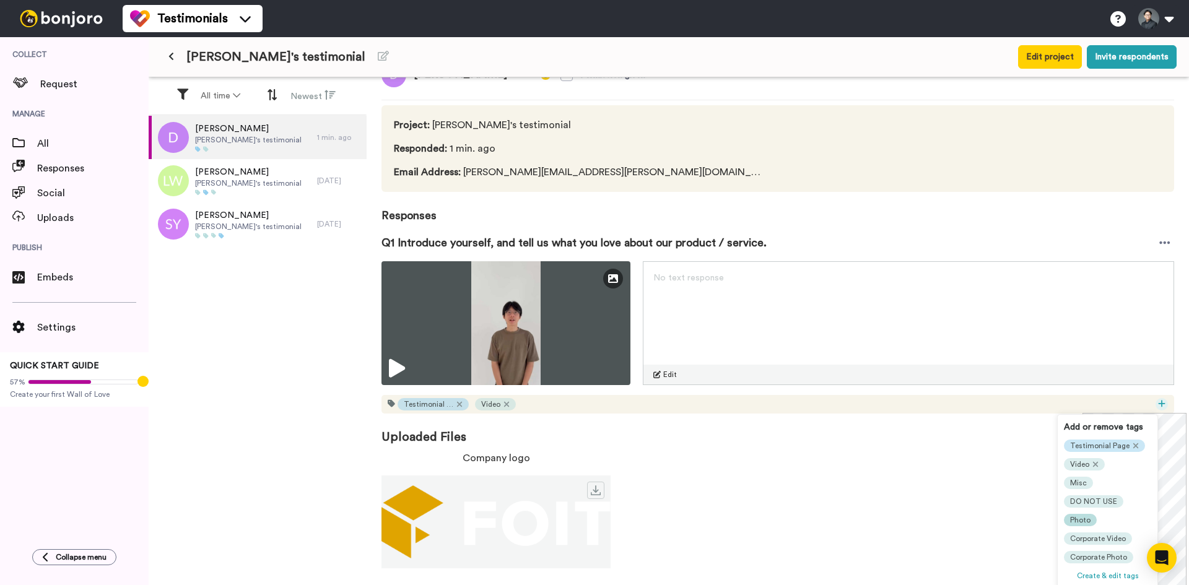
click at [1085, 522] on span "Photo" at bounding box center [1080, 520] width 20 height 10
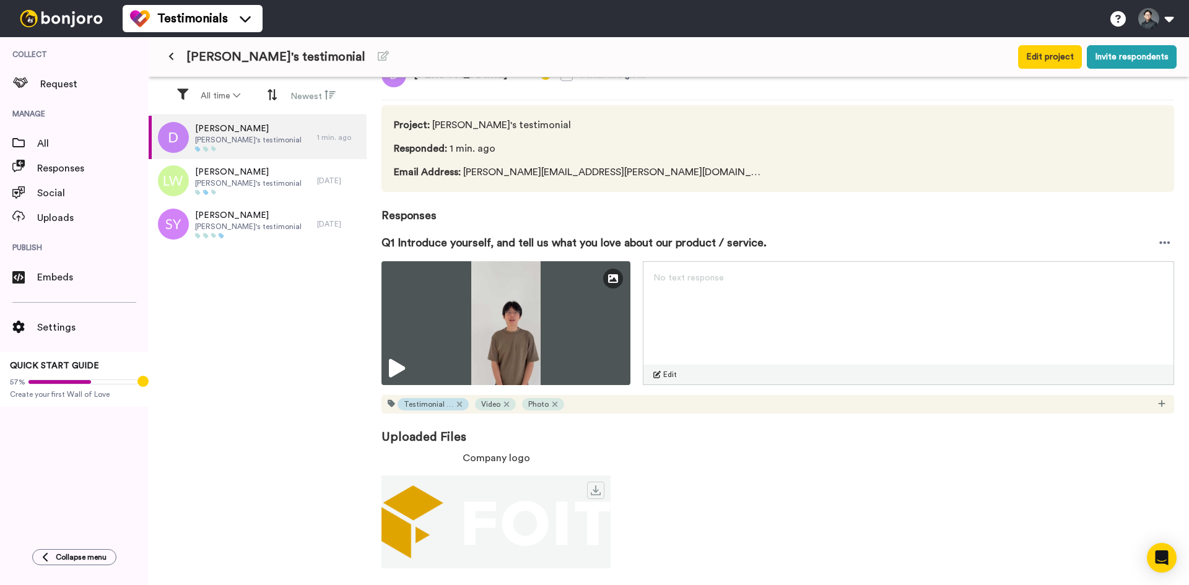
click at [965, 490] on div "Company logo" at bounding box center [777, 510] width 793 height 128
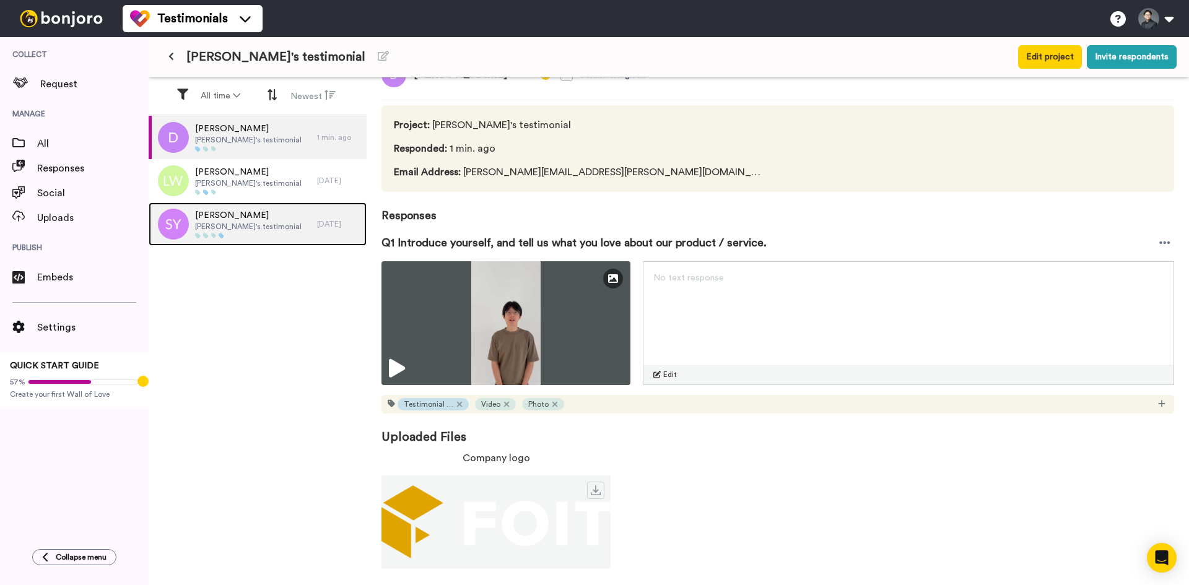
click at [266, 227] on div "Shi Yong Ethan's testimonial" at bounding box center [233, 223] width 168 height 43
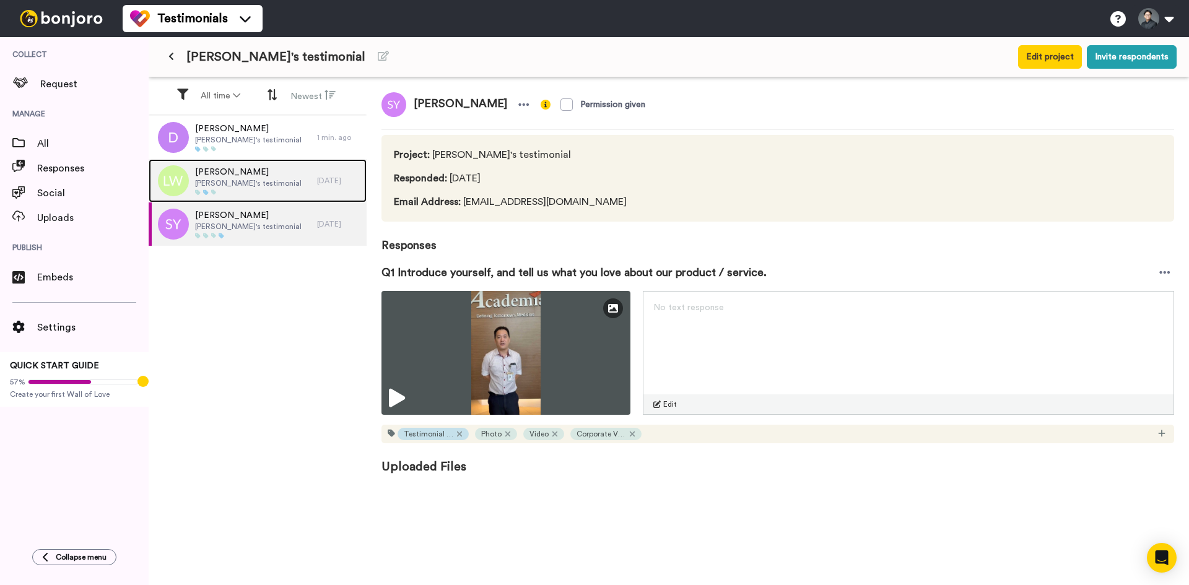
click at [271, 189] on div "Lauren Wood Ethan's testimonial" at bounding box center [233, 180] width 168 height 43
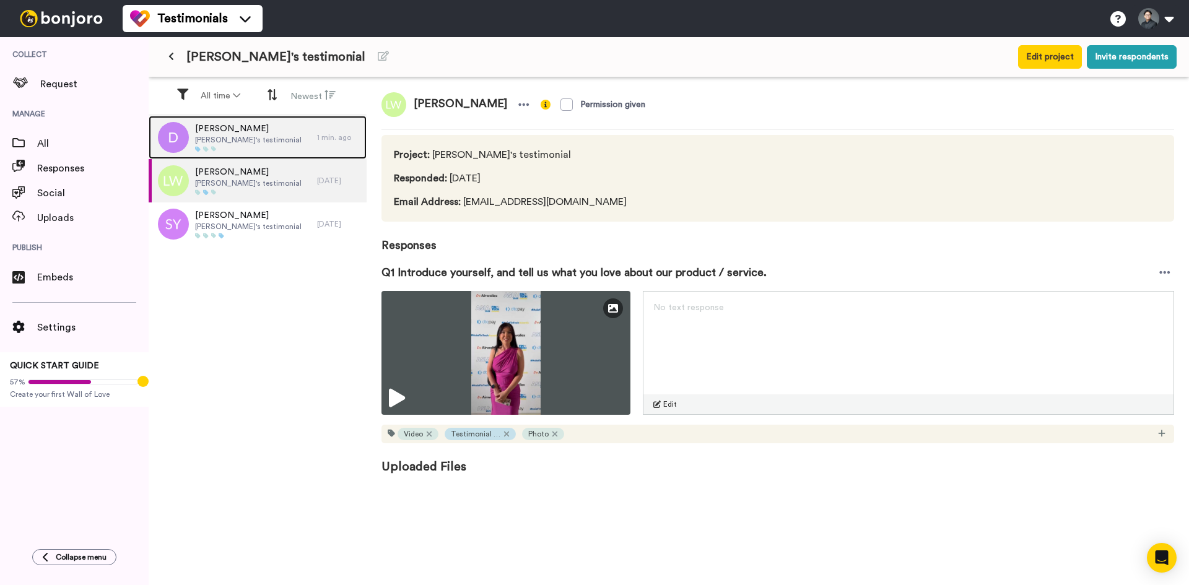
click at [267, 139] on div "Darrell Ethan's testimonial" at bounding box center [233, 137] width 168 height 43
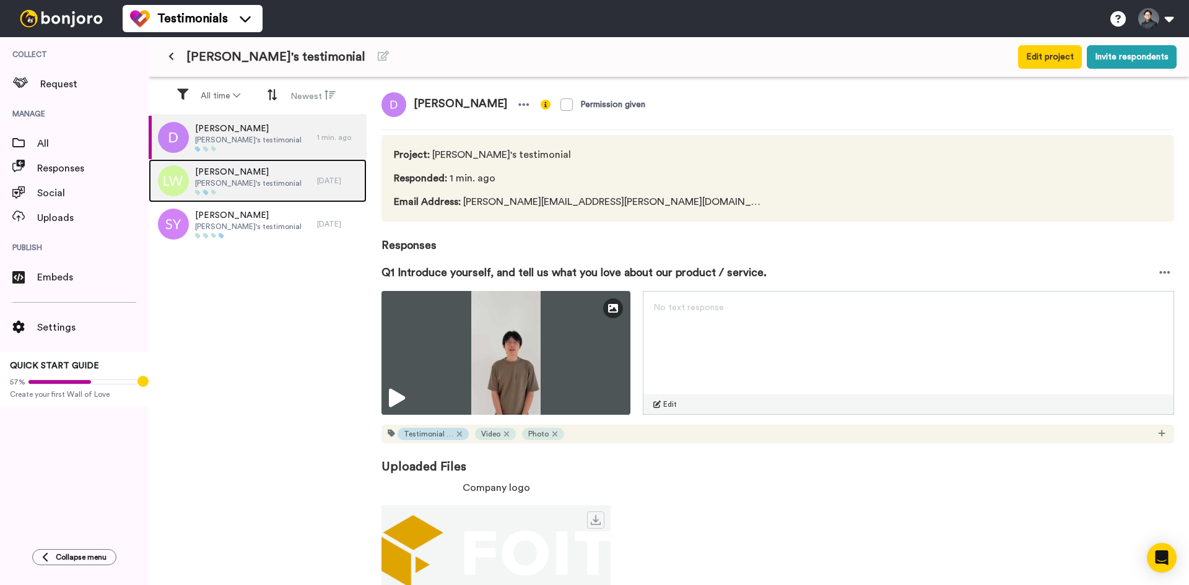
click at [264, 165] on div "Lauren Wood Ethan's testimonial" at bounding box center [233, 180] width 168 height 43
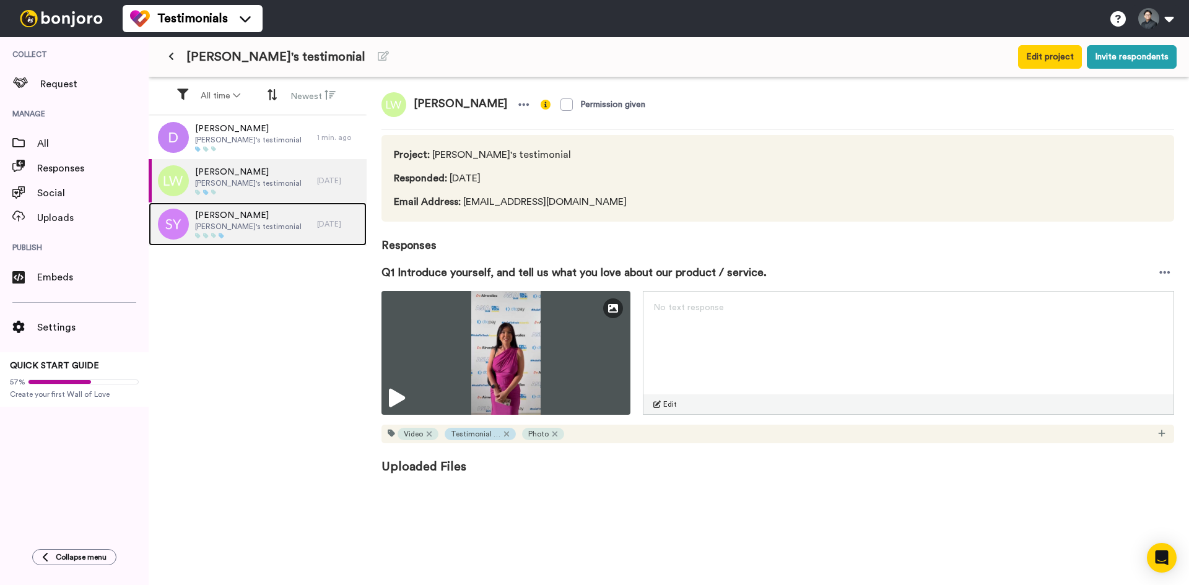
click at [280, 222] on div "Shi Yong Ethan's testimonial" at bounding box center [233, 223] width 168 height 43
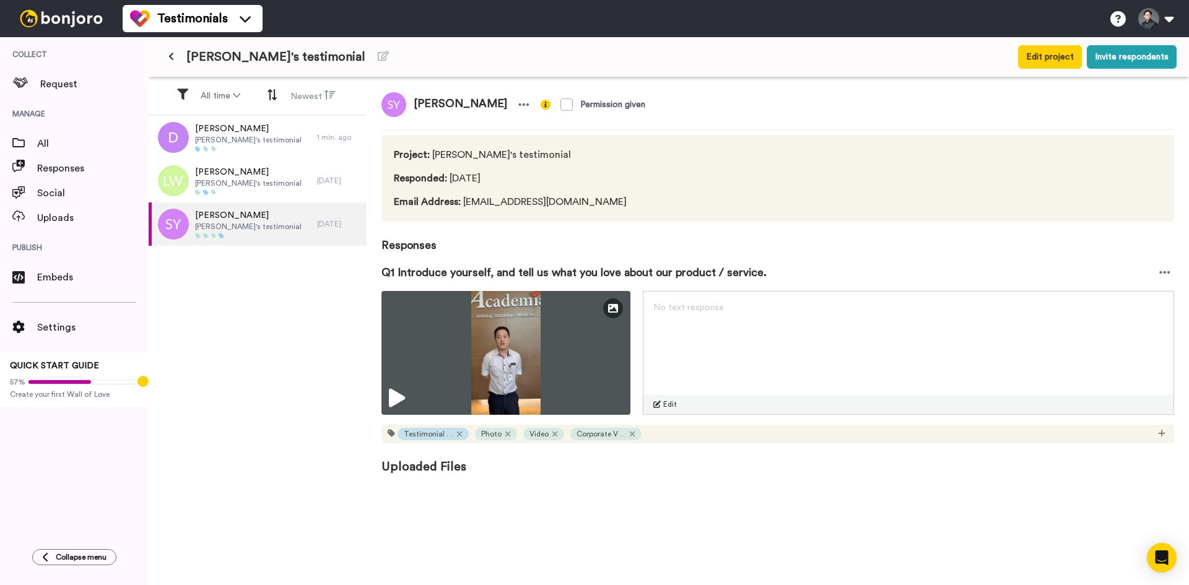
click at [63, 4] on div at bounding box center [61, 18] width 123 height 37
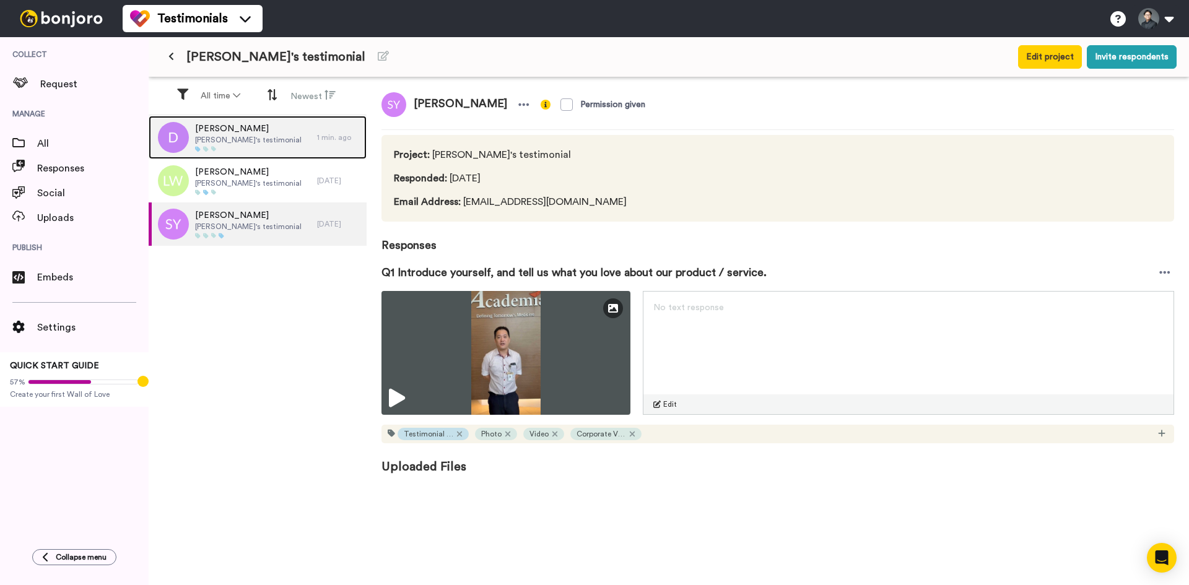
click at [289, 147] on div "Darrell Ethan's testimonial" at bounding box center [233, 137] width 168 height 43
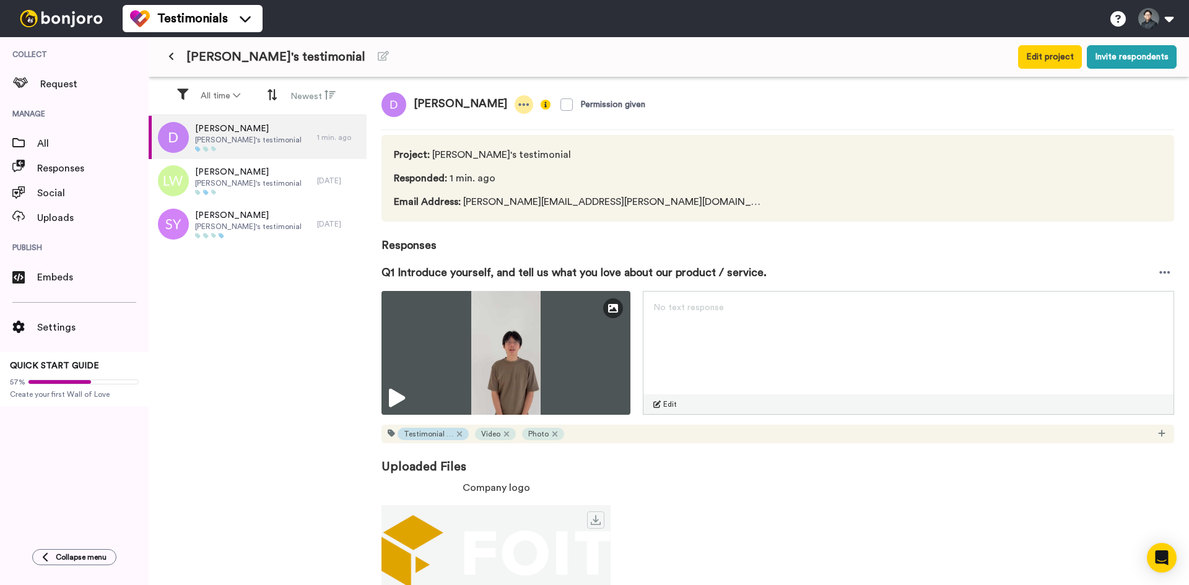
drag, startPoint x: 471, startPoint y: 98, endPoint x: 466, endPoint y: 105, distance: 8.4
click at [471, 98] on div "[PERSON_NAME]" at bounding box center [457, 104] width 152 height 25
click at [518, 106] on icon at bounding box center [523, 104] width 11 height 12
click at [56, 147] on span "All" at bounding box center [92, 143] width 111 height 15
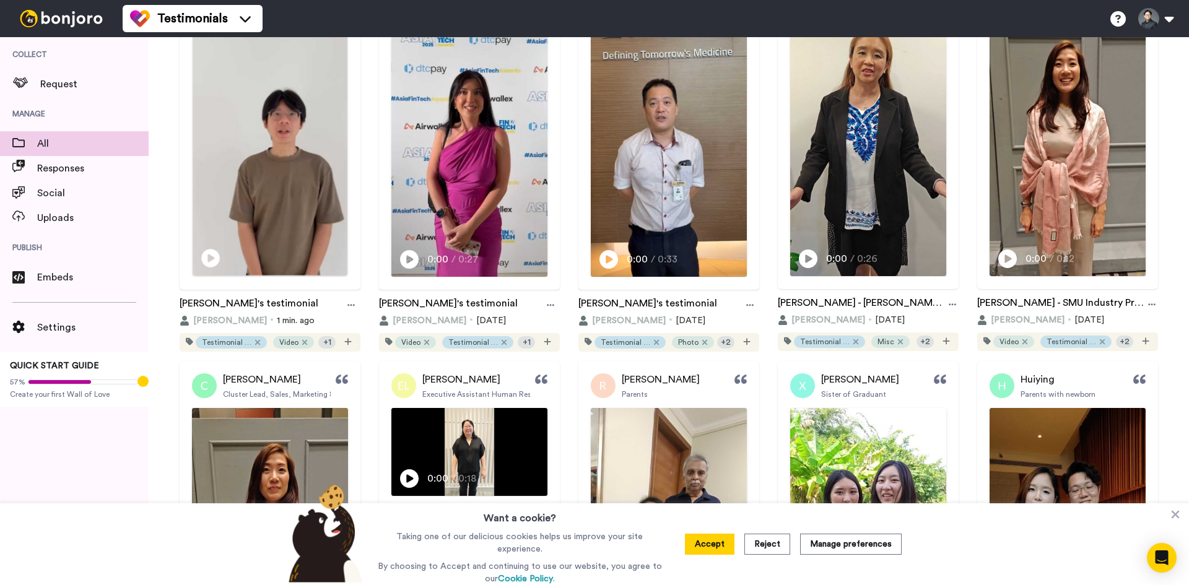
scroll to position [248, 0]
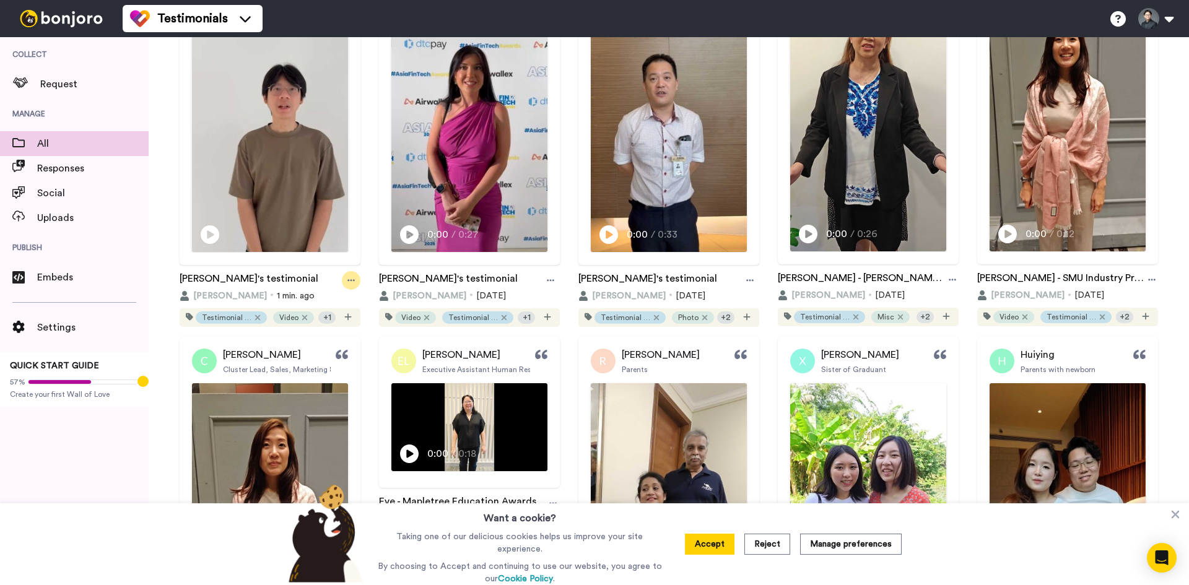
click at [350, 276] on icon at bounding box center [350, 280] width 7 height 9
click at [435, 404] on img at bounding box center [469, 427] width 154 height 87
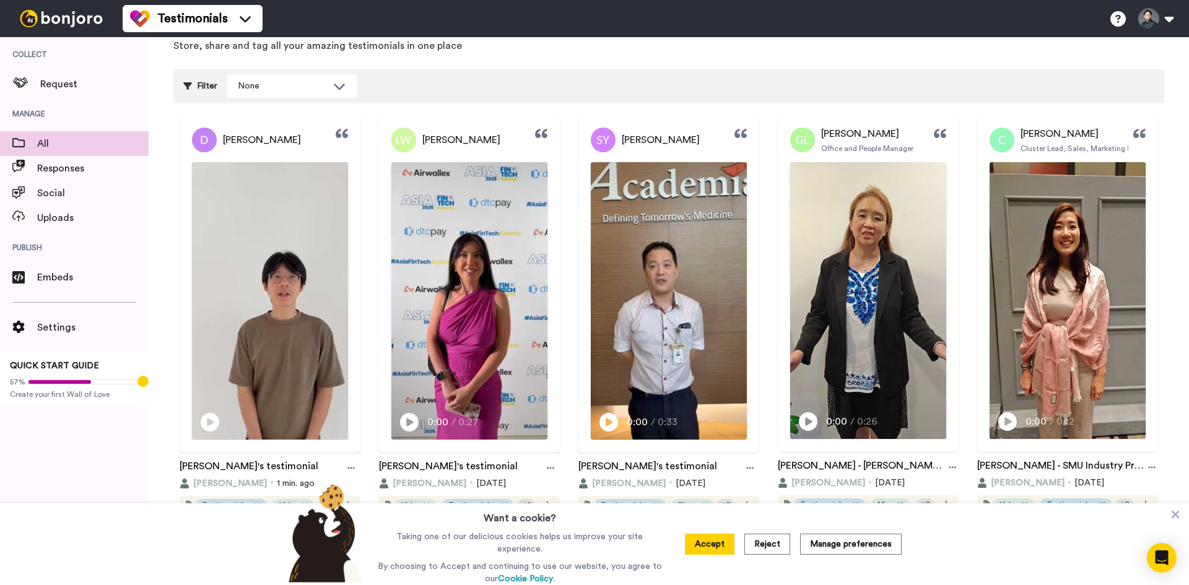
scroll to position [0, 0]
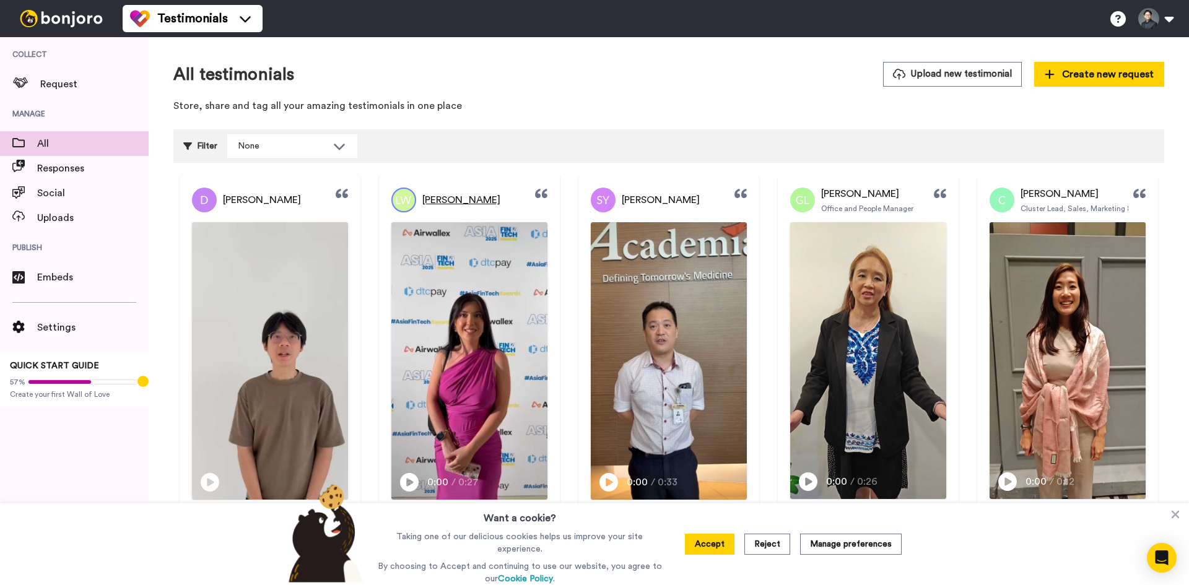
click at [441, 198] on span "[PERSON_NAME]" at bounding box center [461, 200] width 78 height 15
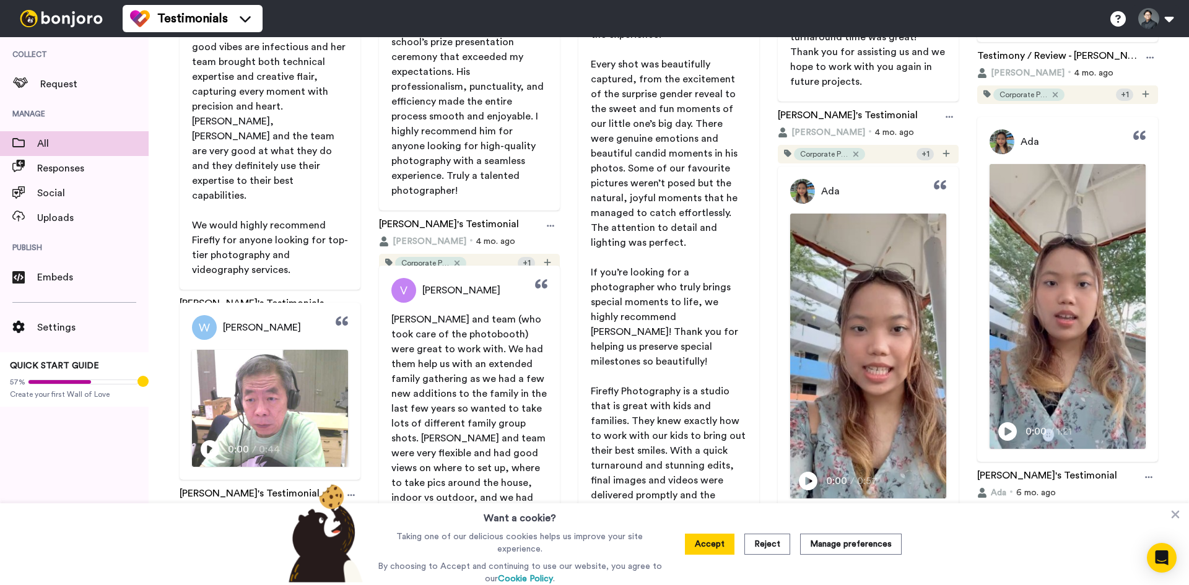
scroll to position [1981, 0]
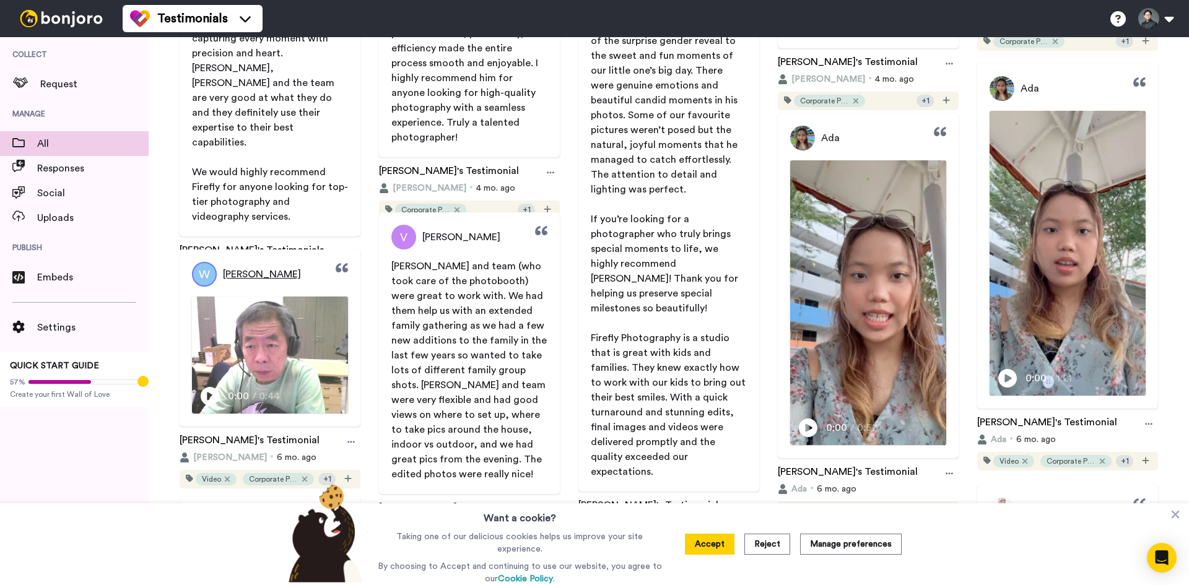
click at [234, 273] on span "William" at bounding box center [262, 274] width 78 height 15
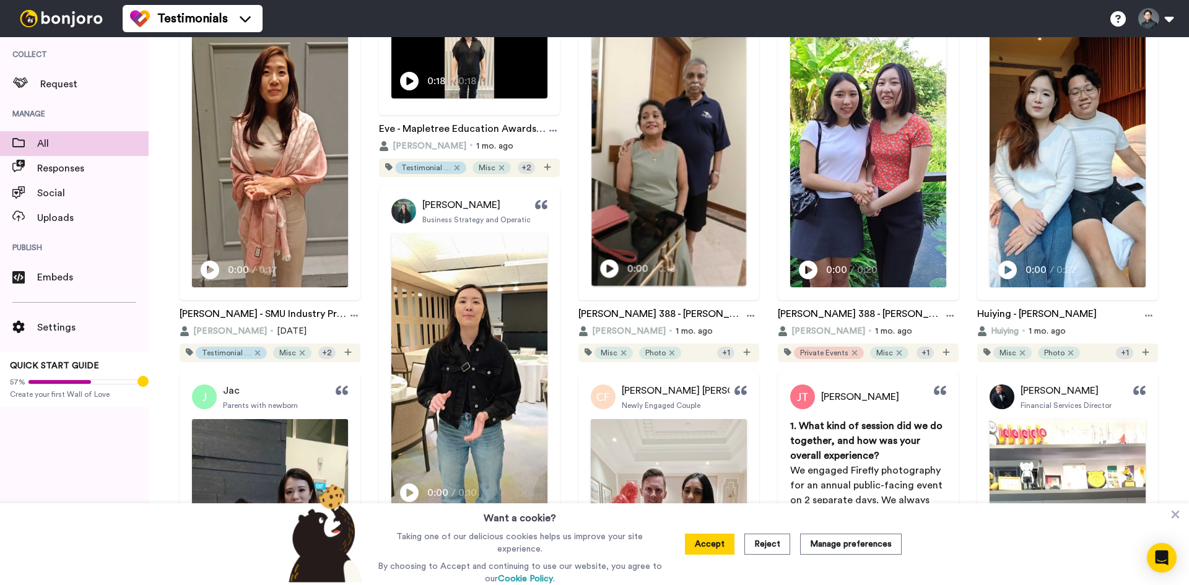
scroll to position [619, 0]
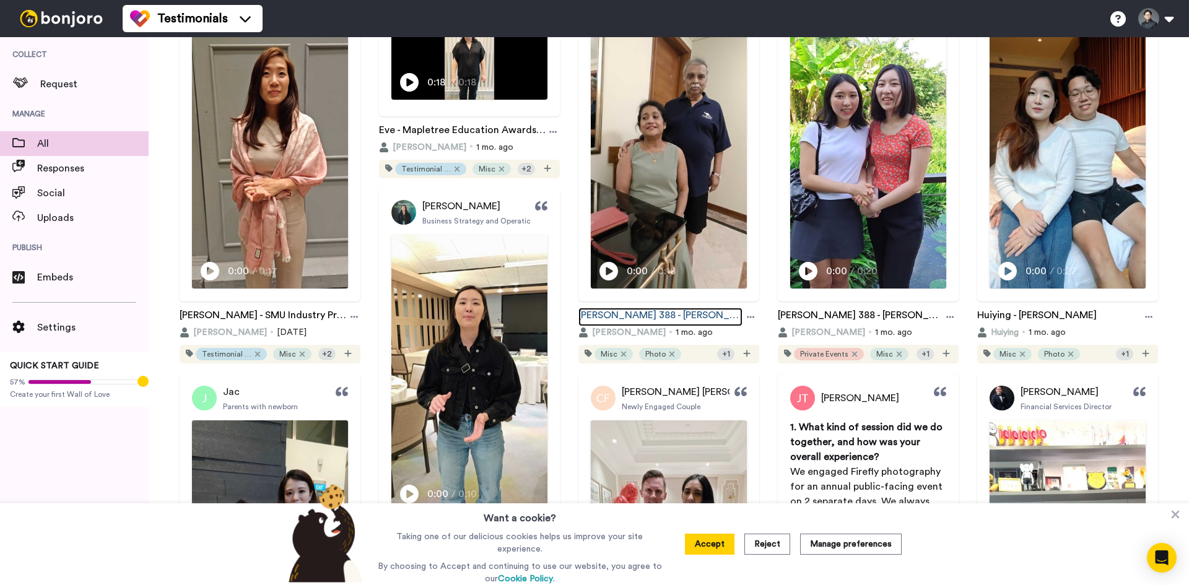
click at [641, 316] on link "[PERSON_NAME] 388 - [PERSON_NAME]" at bounding box center [660, 317] width 164 height 19
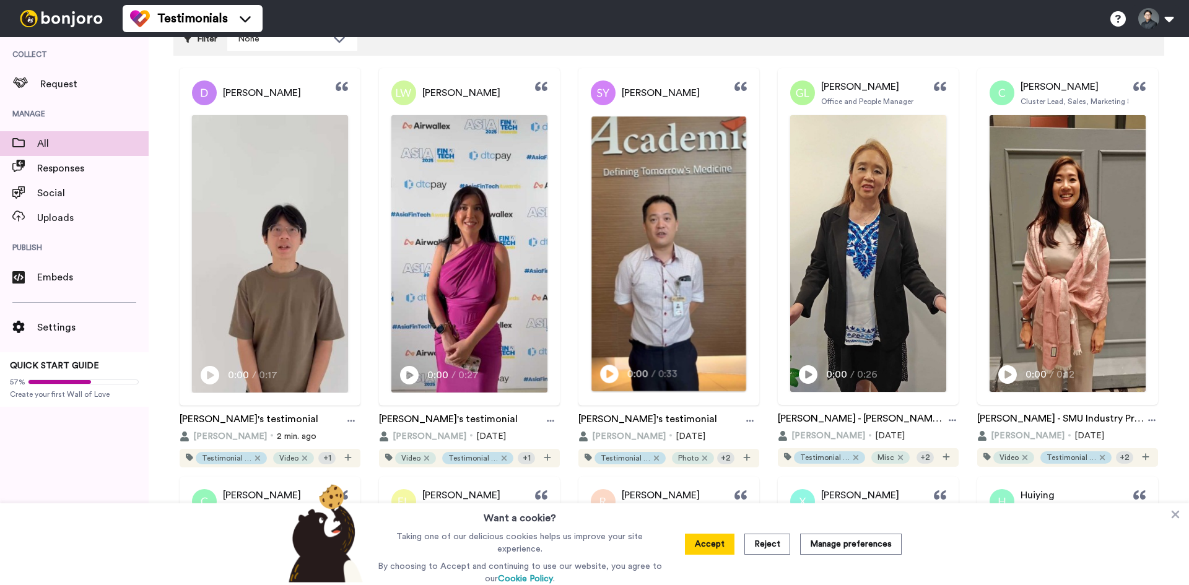
scroll to position [124, 0]
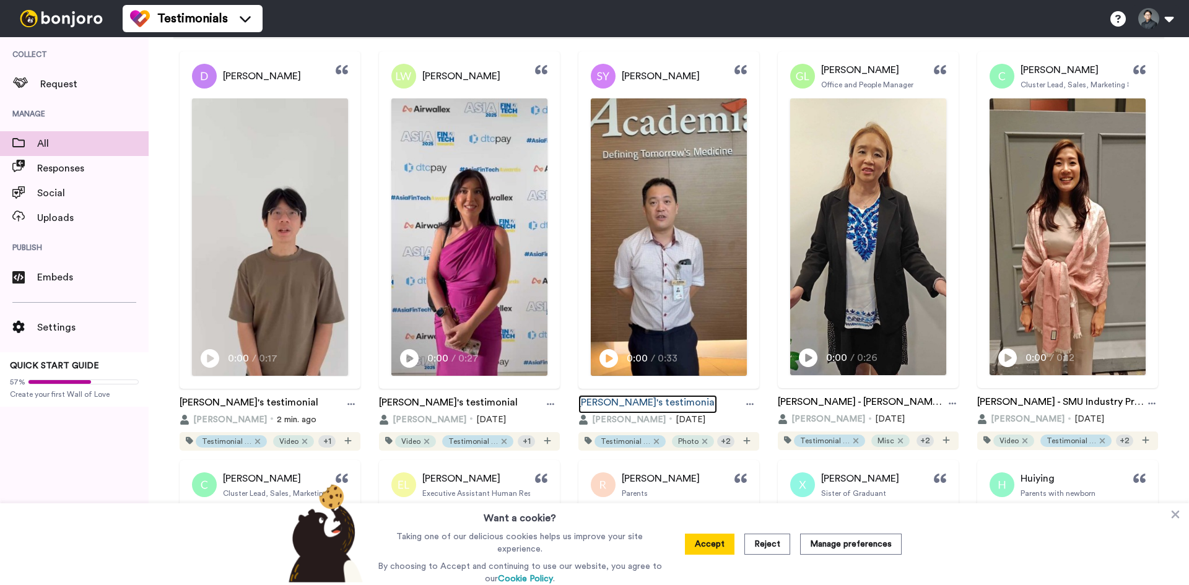
click at [643, 399] on link "[PERSON_NAME]'s testimonial" at bounding box center [647, 404] width 139 height 19
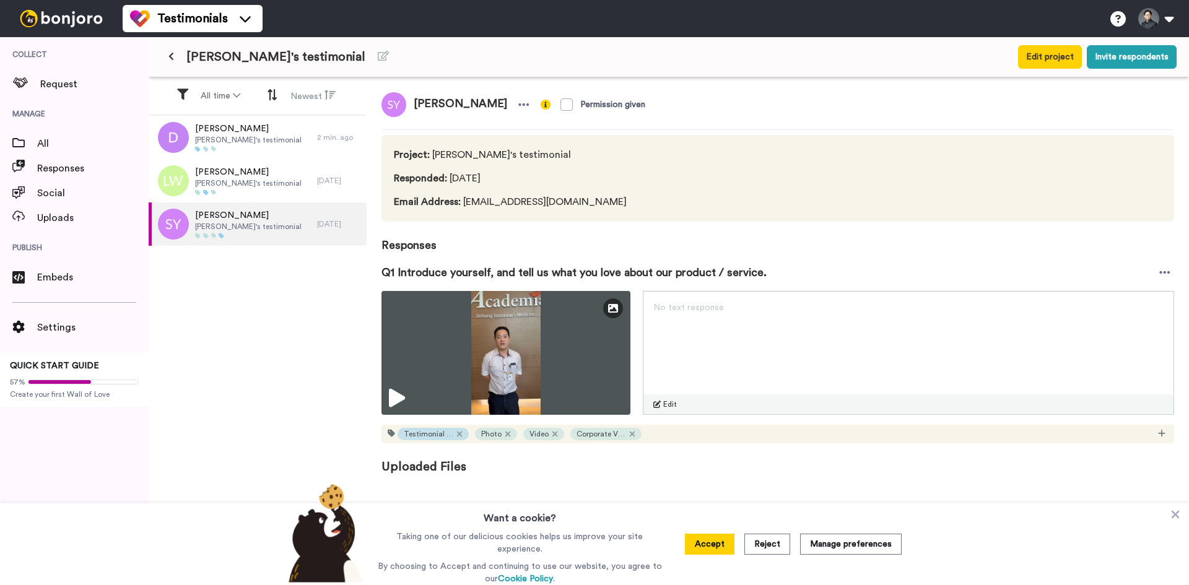
drag, startPoint x: 639, startPoint y: 397, endPoint x: 633, endPoint y: 396, distance: 6.3
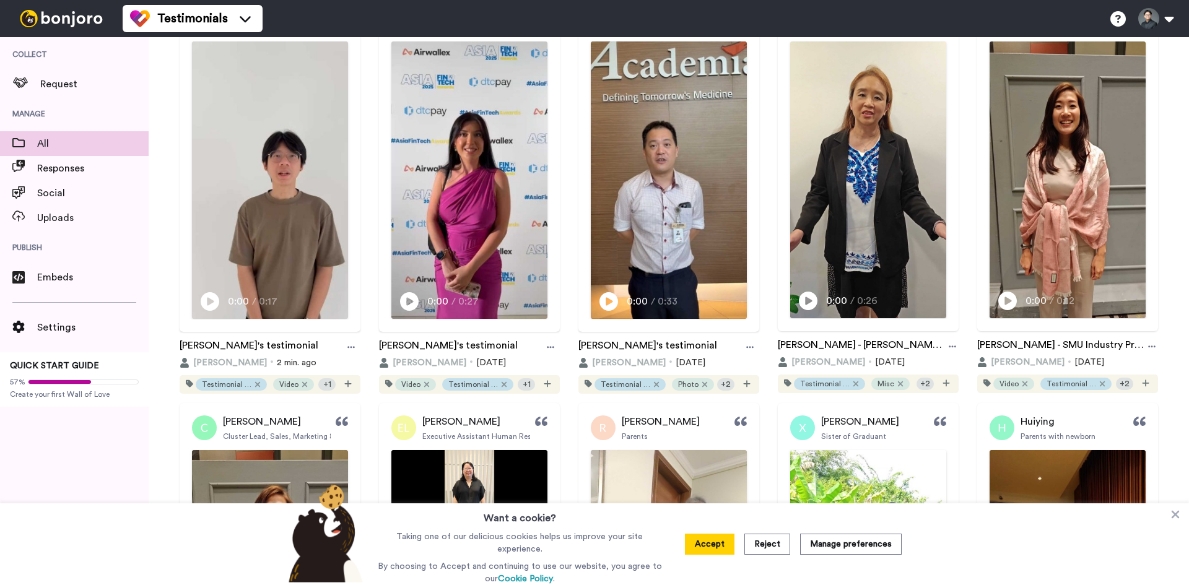
scroll to position [186, 0]
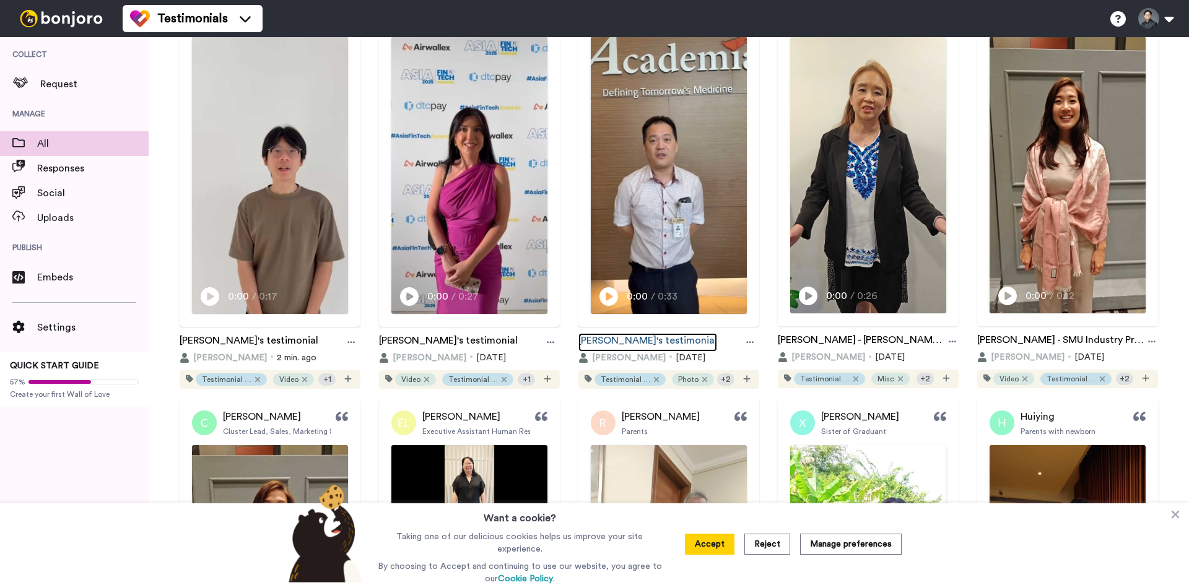
click at [650, 334] on link "[PERSON_NAME]'s testimonial" at bounding box center [647, 342] width 139 height 19
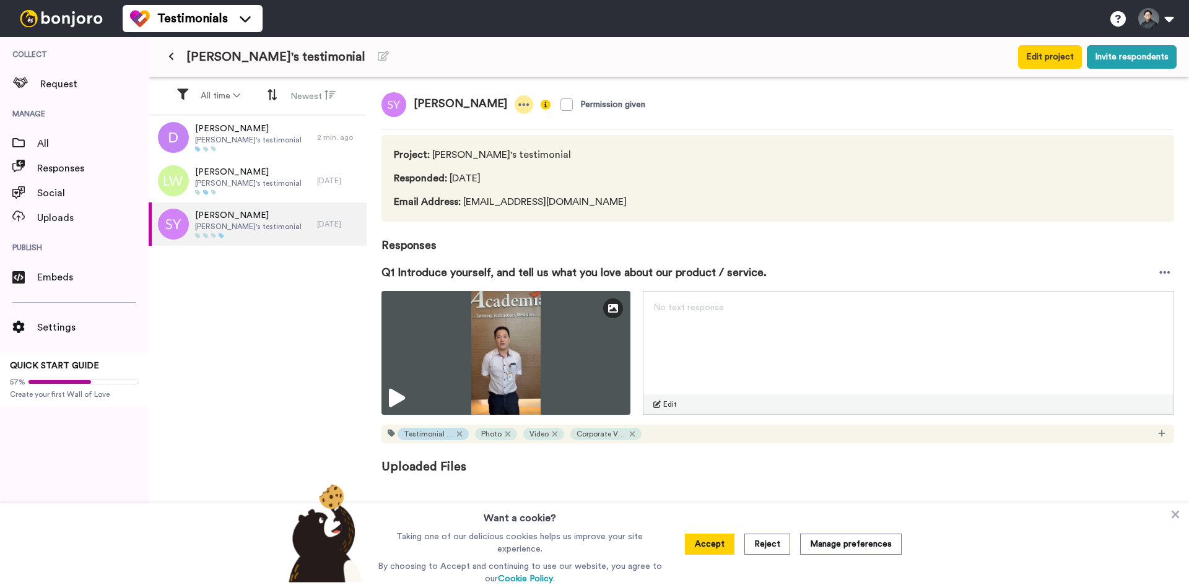
click at [518, 110] on icon at bounding box center [523, 104] width 11 height 12
click at [473, 124] on li "Edit profile" at bounding box center [433, 125] width 106 height 17
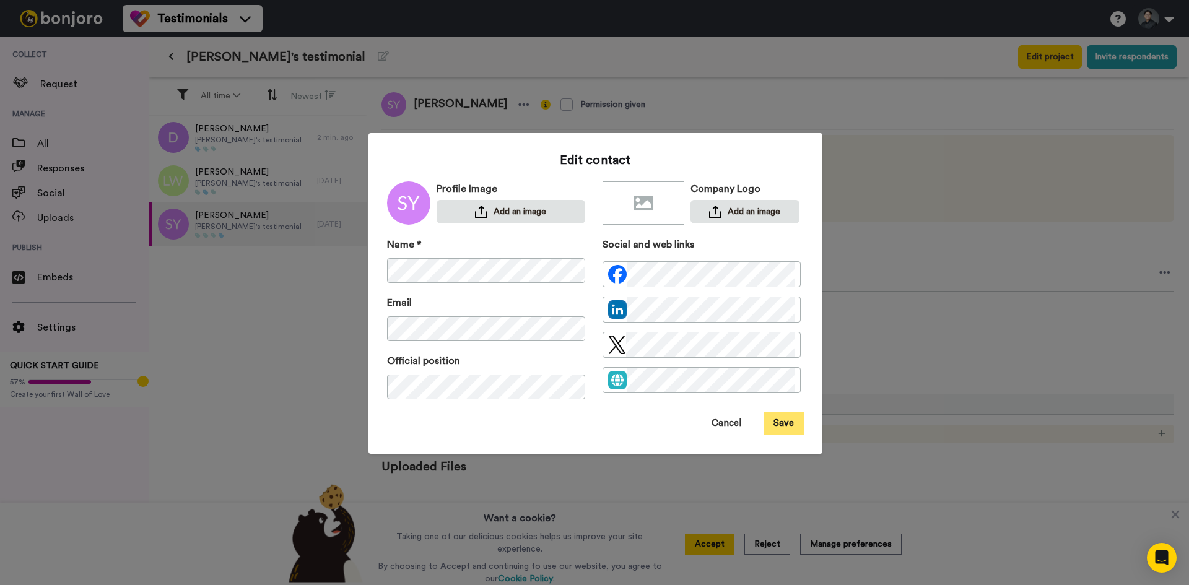
click at [798, 426] on button "Save" at bounding box center [783, 424] width 40 height 24
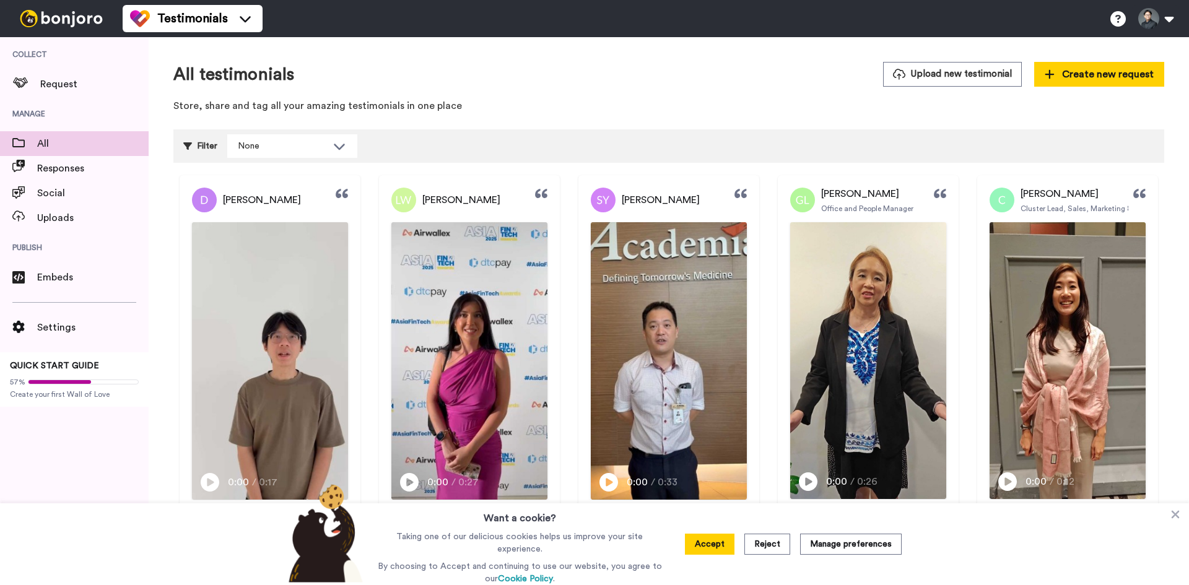
click at [475, 202] on span "[PERSON_NAME]" at bounding box center [461, 200] width 78 height 15
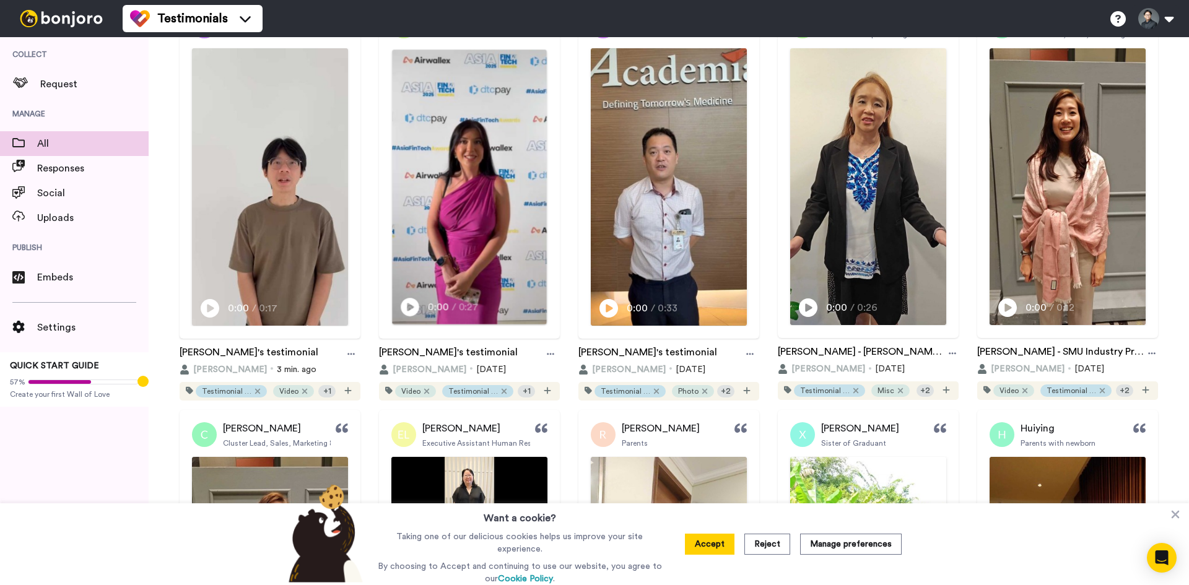
scroll to position [186, 0]
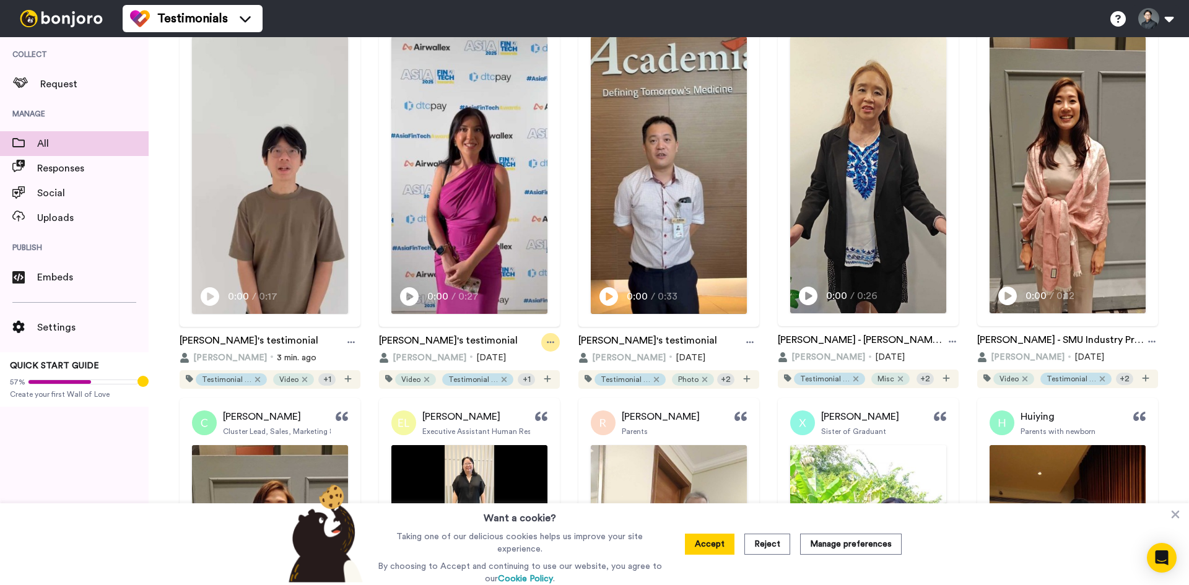
click at [547, 340] on icon at bounding box center [550, 342] width 7 height 9
click at [530, 375] on li "Edit" at bounding box center [522, 386] width 93 height 22
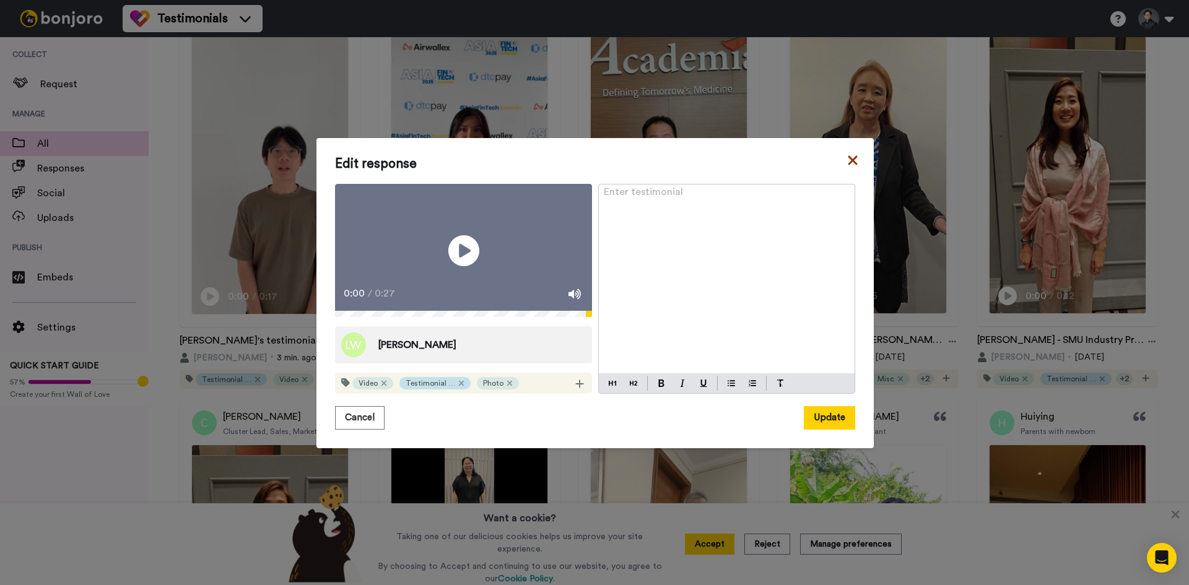
click at [846, 153] on icon at bounding box center [852, 160] width 12 height 15
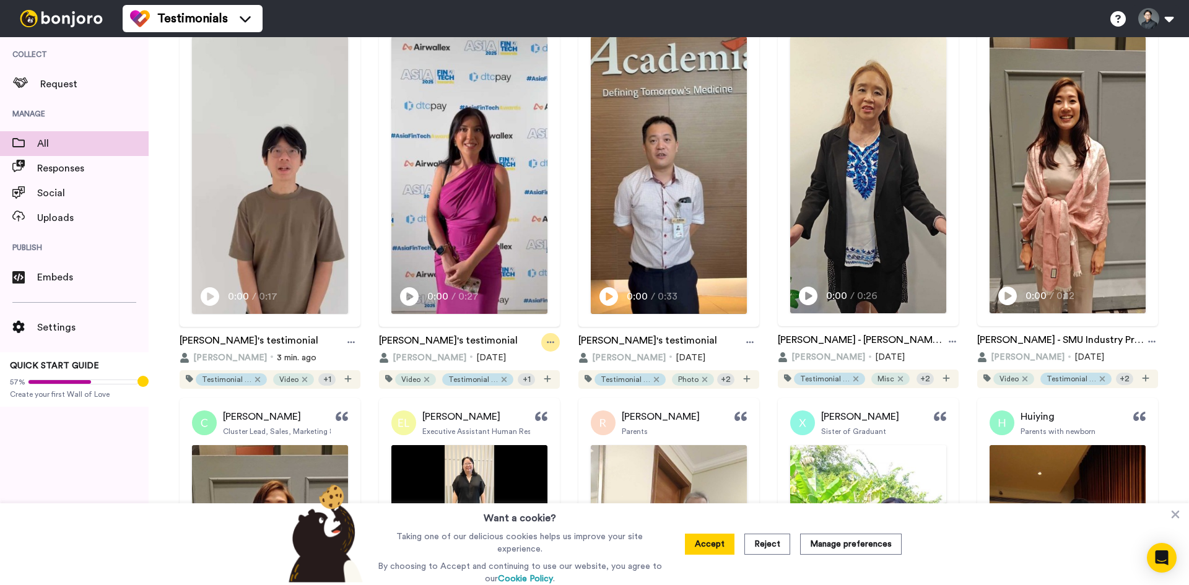
click at [550, 338] on icon at bounding box center [550, 342] width 7 height 9
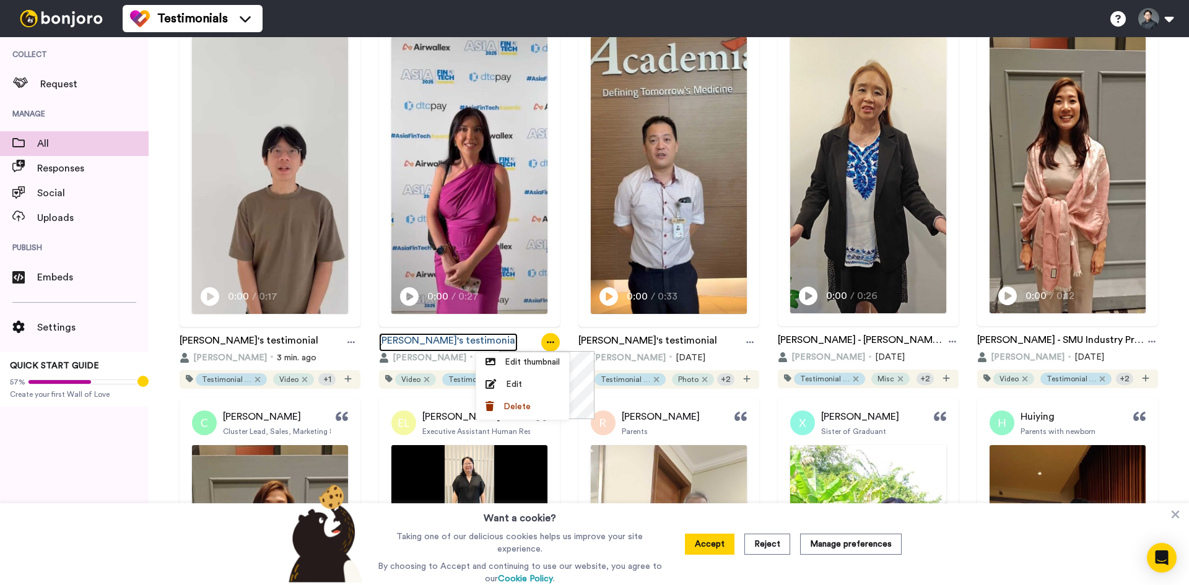
click at [429, 333] on link "[PERSON_NAME]'s testimonial" at bounding box center [448, 342] width 139 height 19
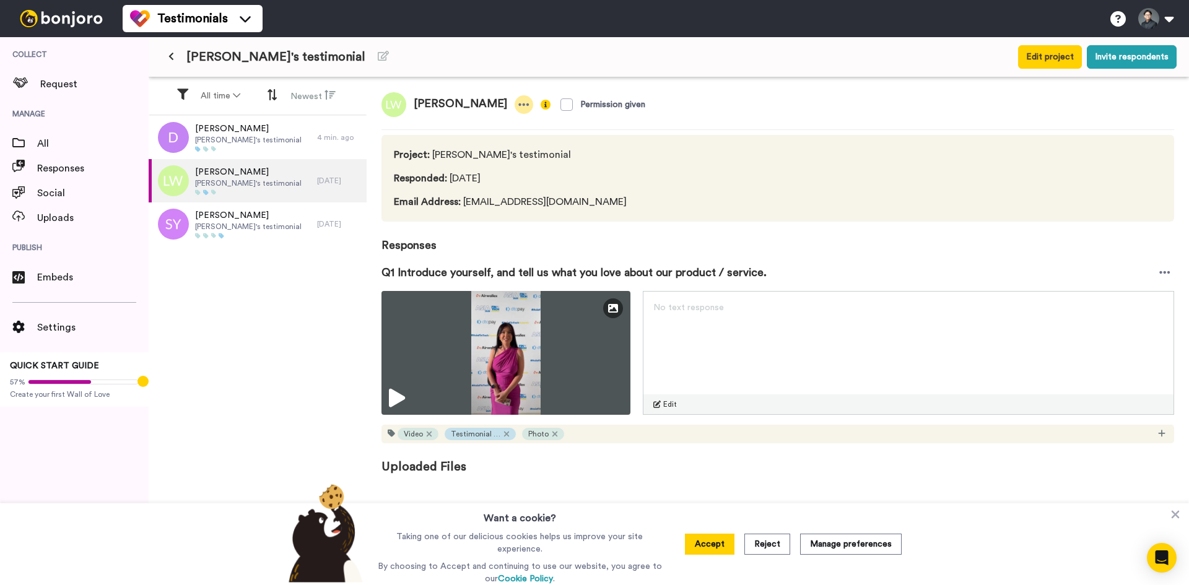
click at [518, 100] on icon at bounding box center [523, 104] width 11 height 12
click at [483, 127] on li "Edit profile" at bounding box center [457, 125] width 106 height 17
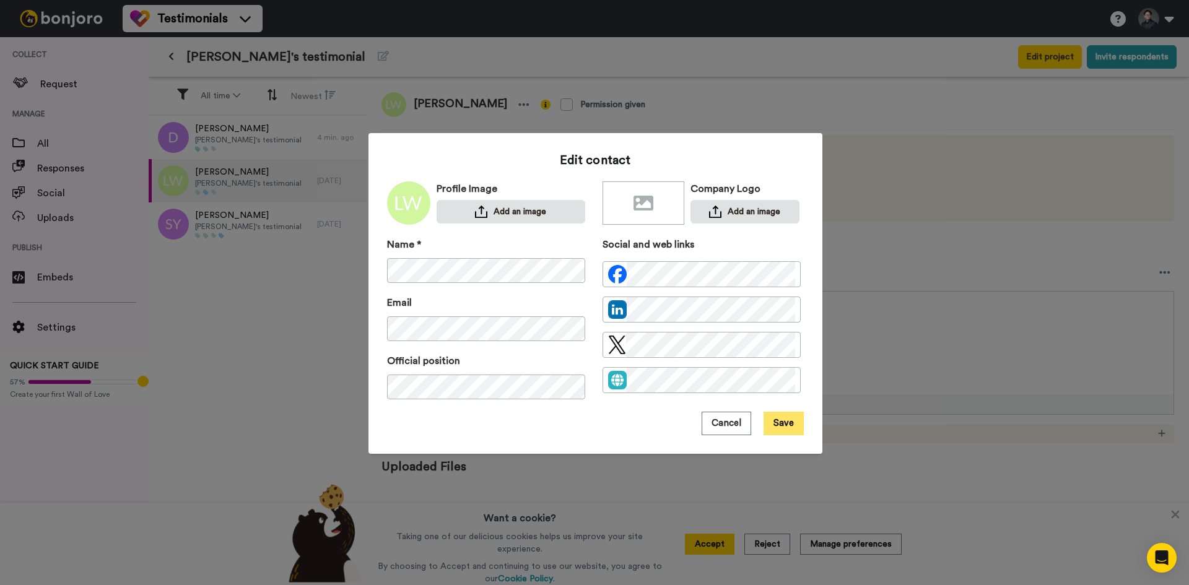
drag, startPoint x: 775, startPoint y: 430, endPoint x: 767, endPoint y: 430, distance: 8.0
click at [775, 430] on button "Save" at bounding box center [783, 424] width 40 height 24
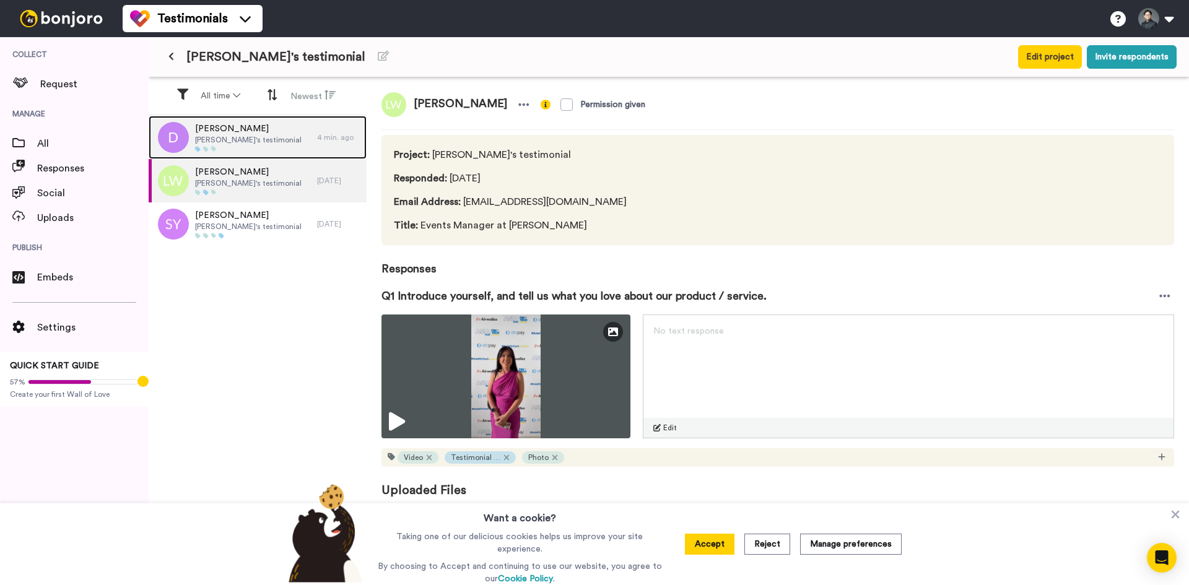
click at [282, 144] on div "Darrell Ethan's testimonial" at bounding box center [233, 137] width 168 height 43
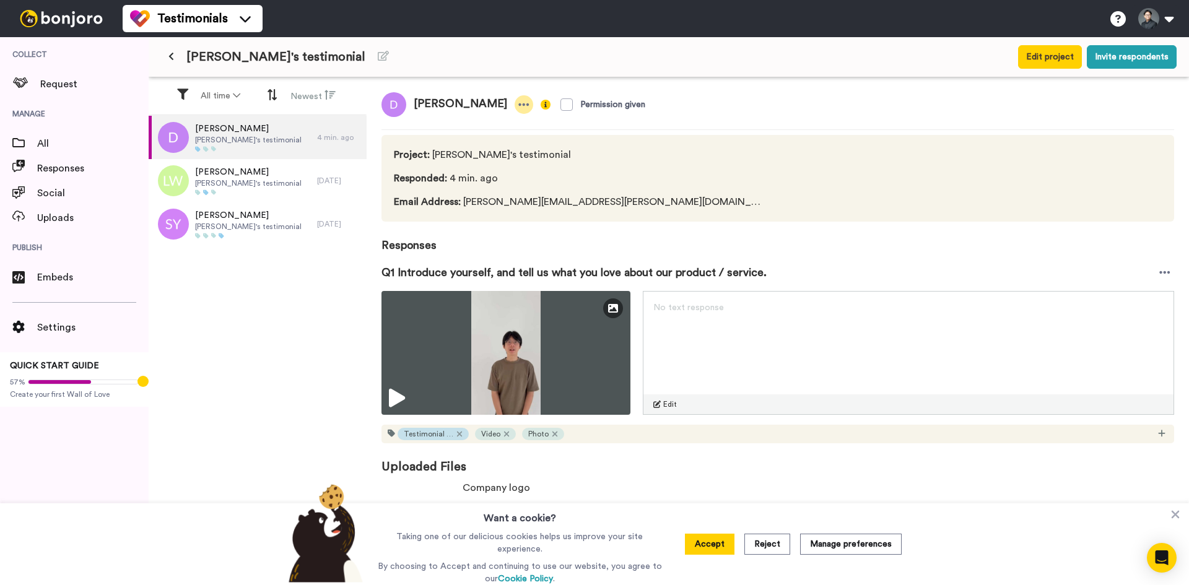
click at [518, 102] on icon at bounding box center [523, 104] width 11 height 12
click at [446, 123] on li "Edit profile" at bounding box center [424, 125] width 106 height 17
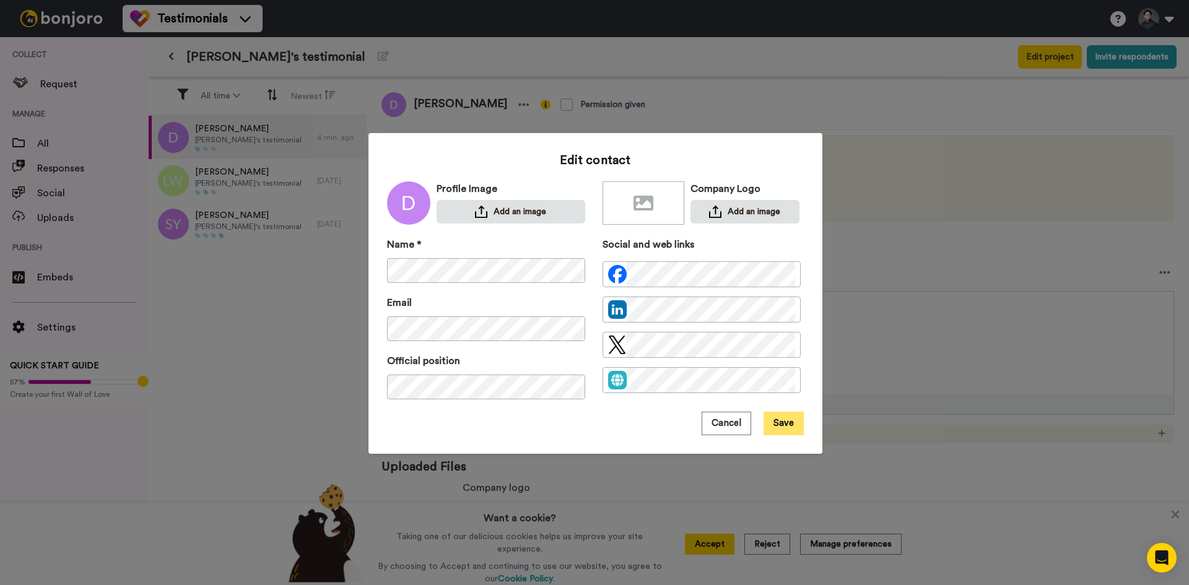
click at [783, 416] on button "Save" at bounding box center [783, 424] width 40 height 24
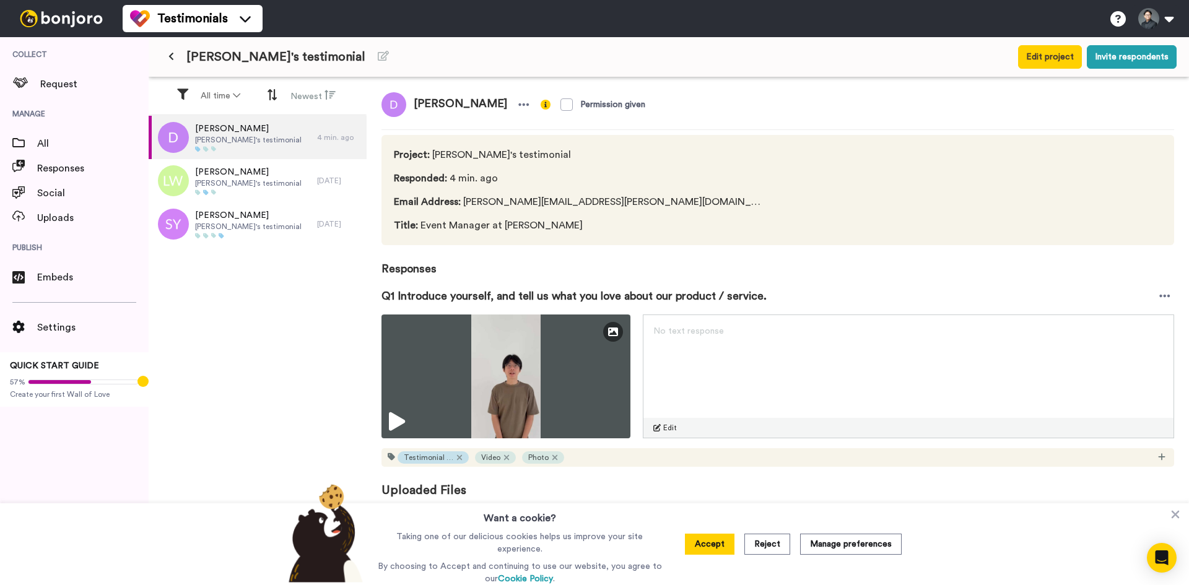
drag, startPoint x: 255, startPoint y: 334, endPoint x: 246, endPoint y: 338, distance: 9.7
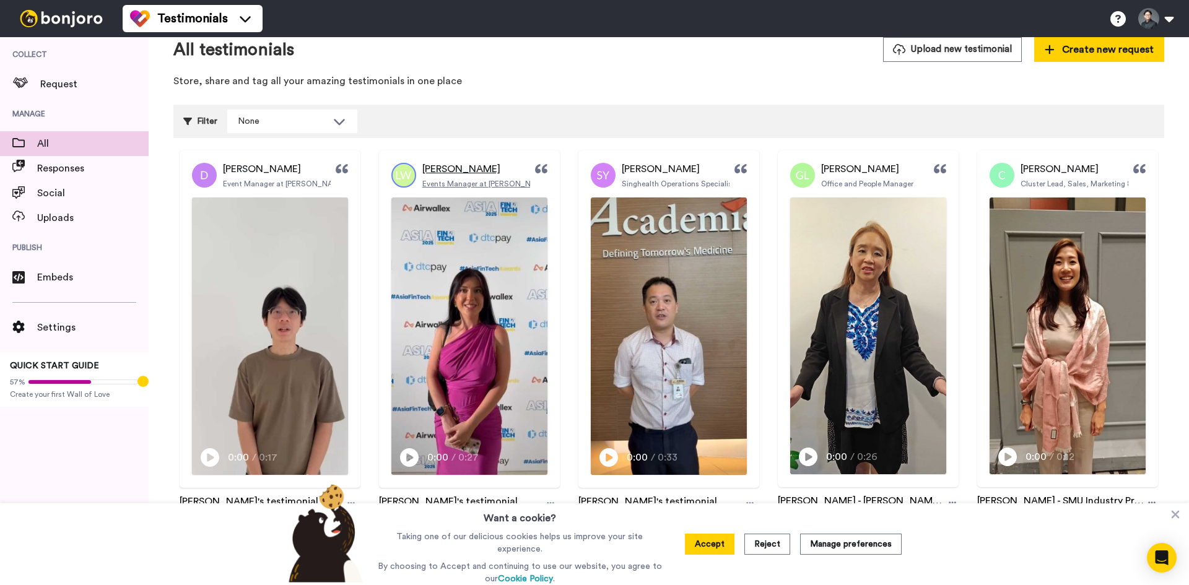
scroll to position [124, 0]
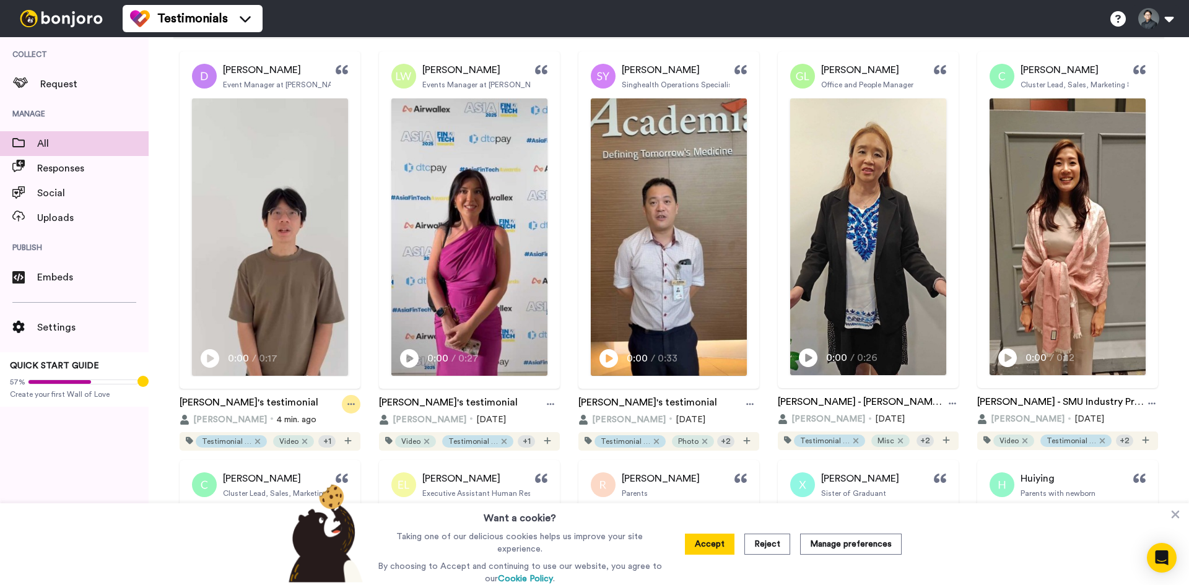
click at [347, 408] on div at bounding box center [351, 404] width 19 height 19
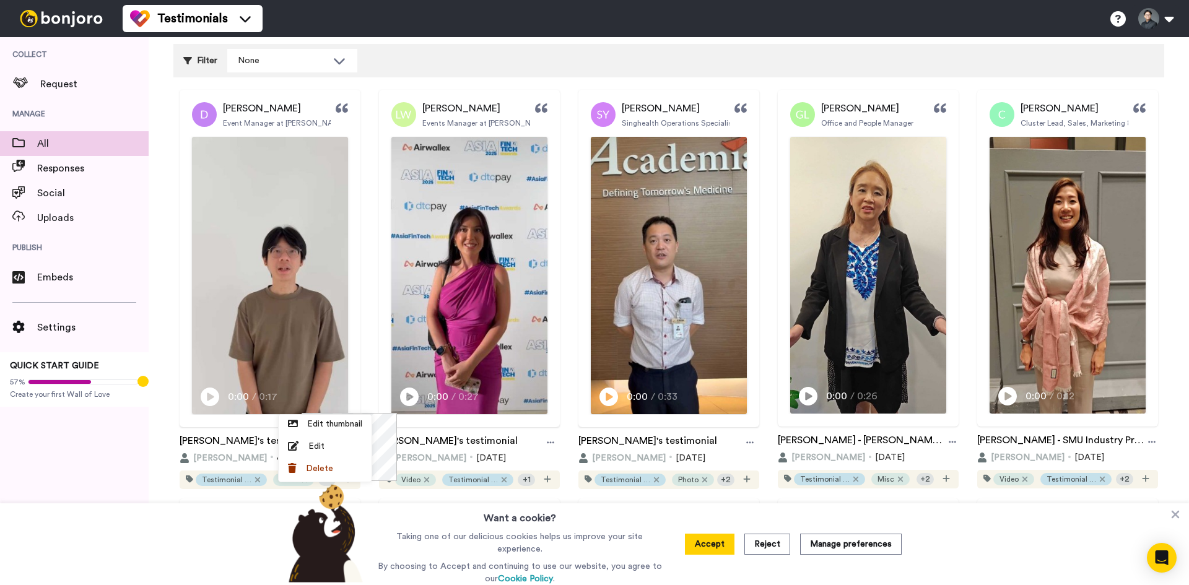
scroll to position [0, 0]
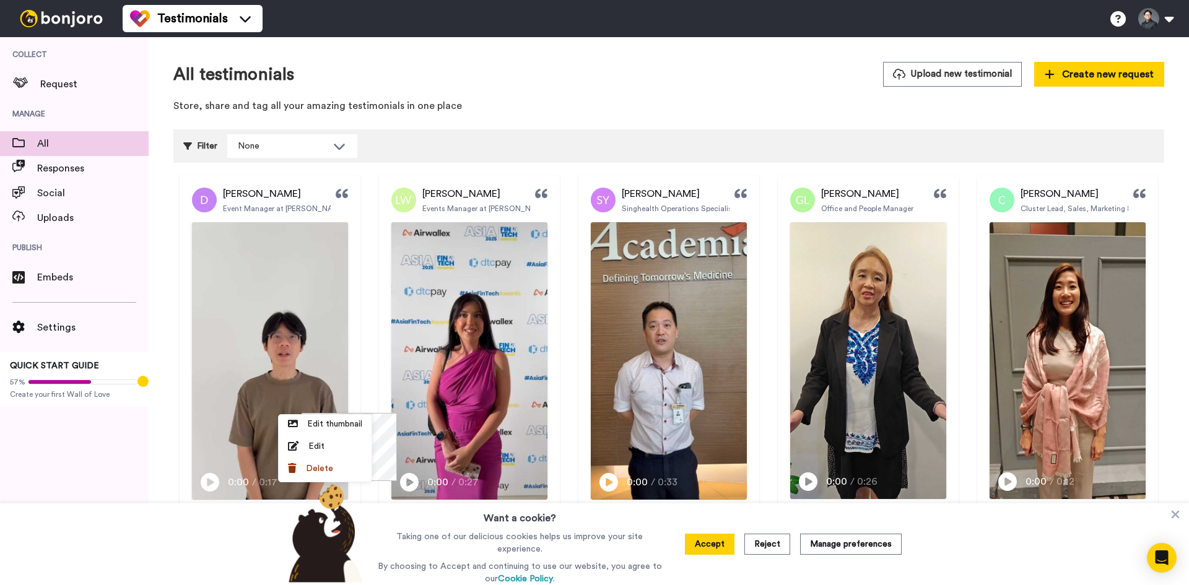
click at [458, 110] on p "Store, share and tag all your amazing testimonials in one place" at bounding box center [668, 106] width 991 height 14
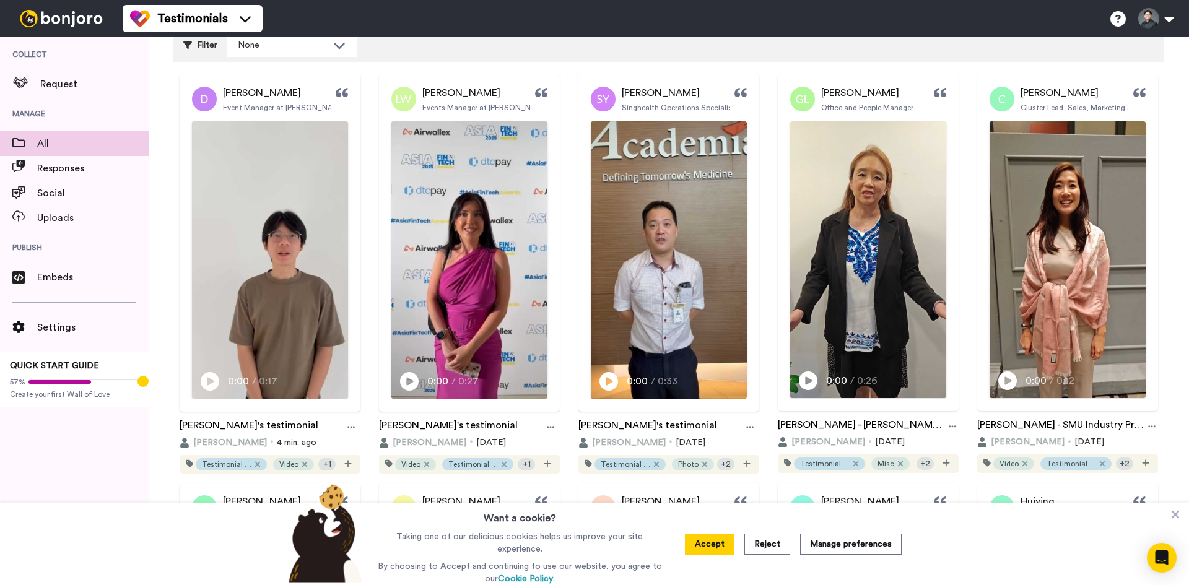
scroll to position [124, 0]
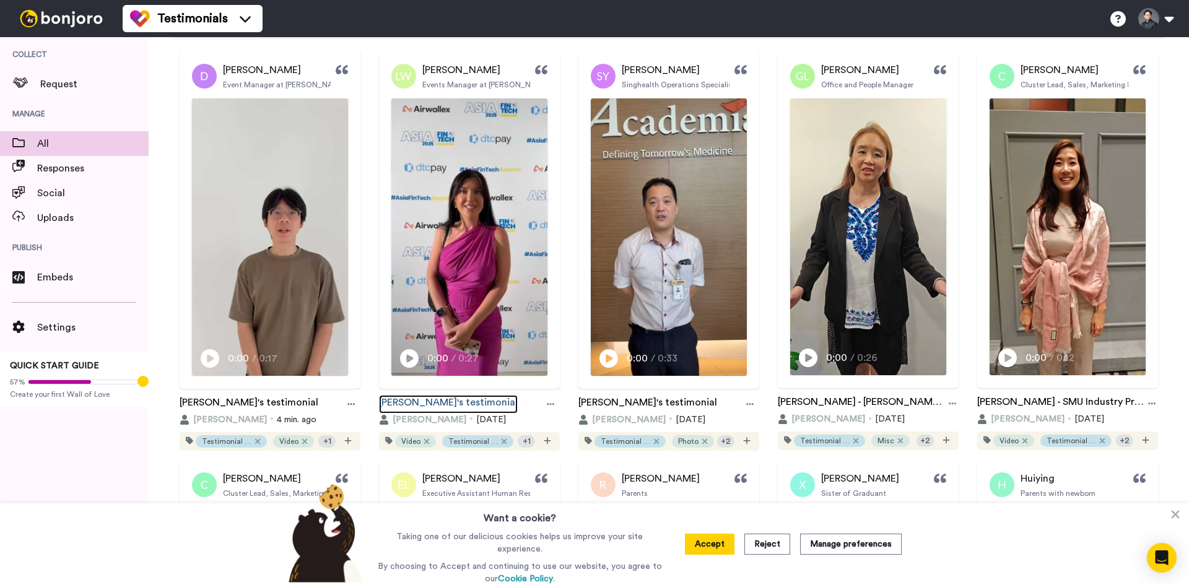
click at [448, 402] on link "[PERSON_NAME]'s testimonial" at bounding box center [448, 404] width 139 height 19
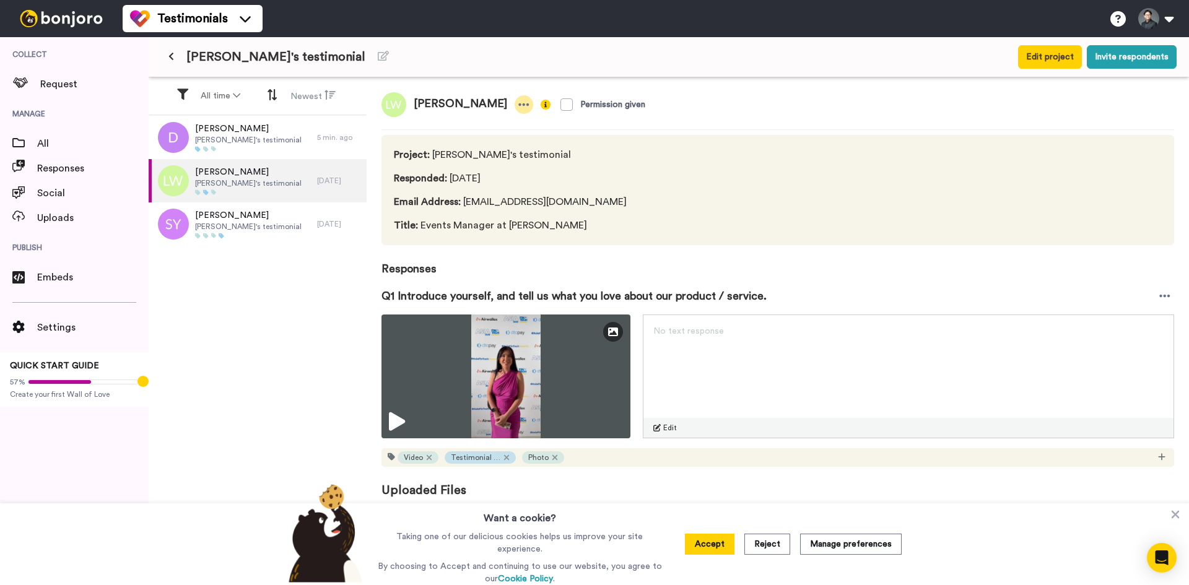
click at [515, 103] on div at bounding box center [524, 104] width 19 height 19
click at [1170, 292] on div at bounding box center [1164, 296] width 19 height 19
click at [1160, 314] on li "Embed video" at bounding box center [1123, 316] width 104 height 17
